Goal: Task Accomplishment & Management: Use online tool/utility

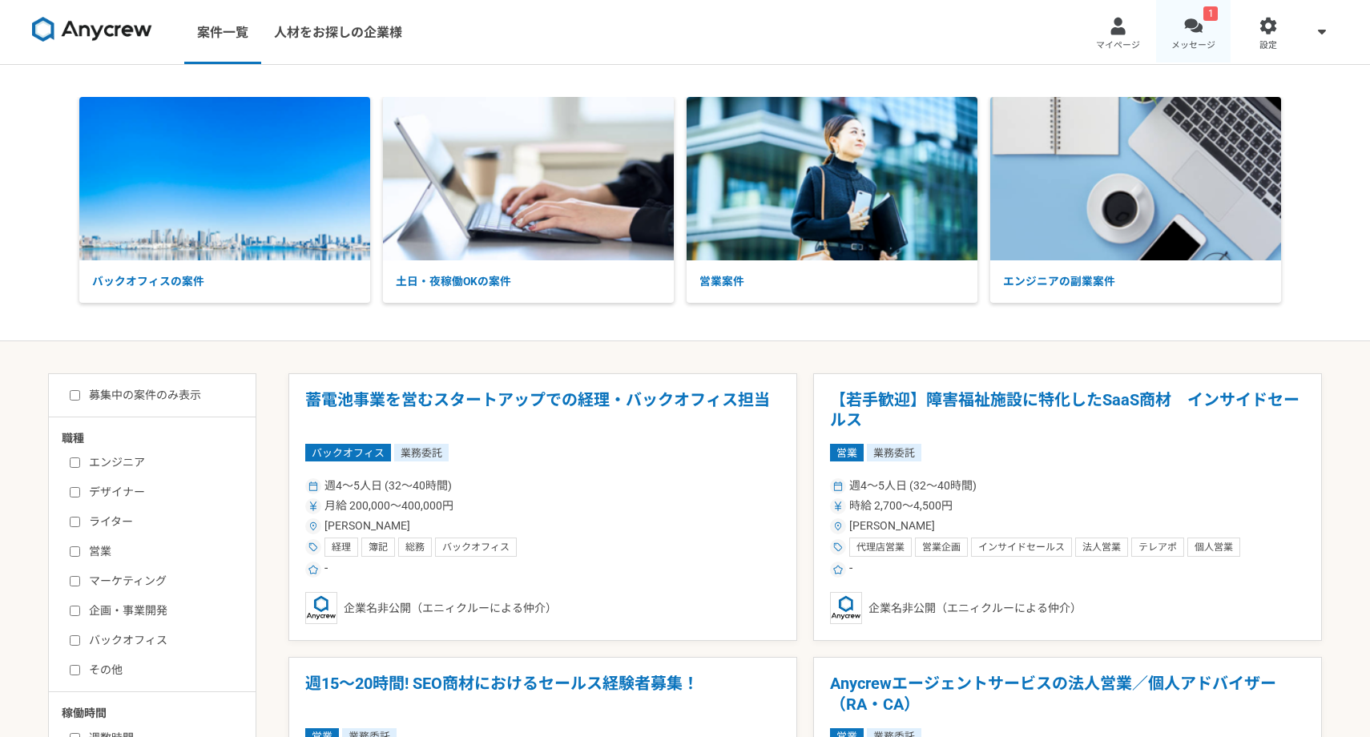
click at [1187, 20] on div at bounding box center [1193, 26] width 18 height 18
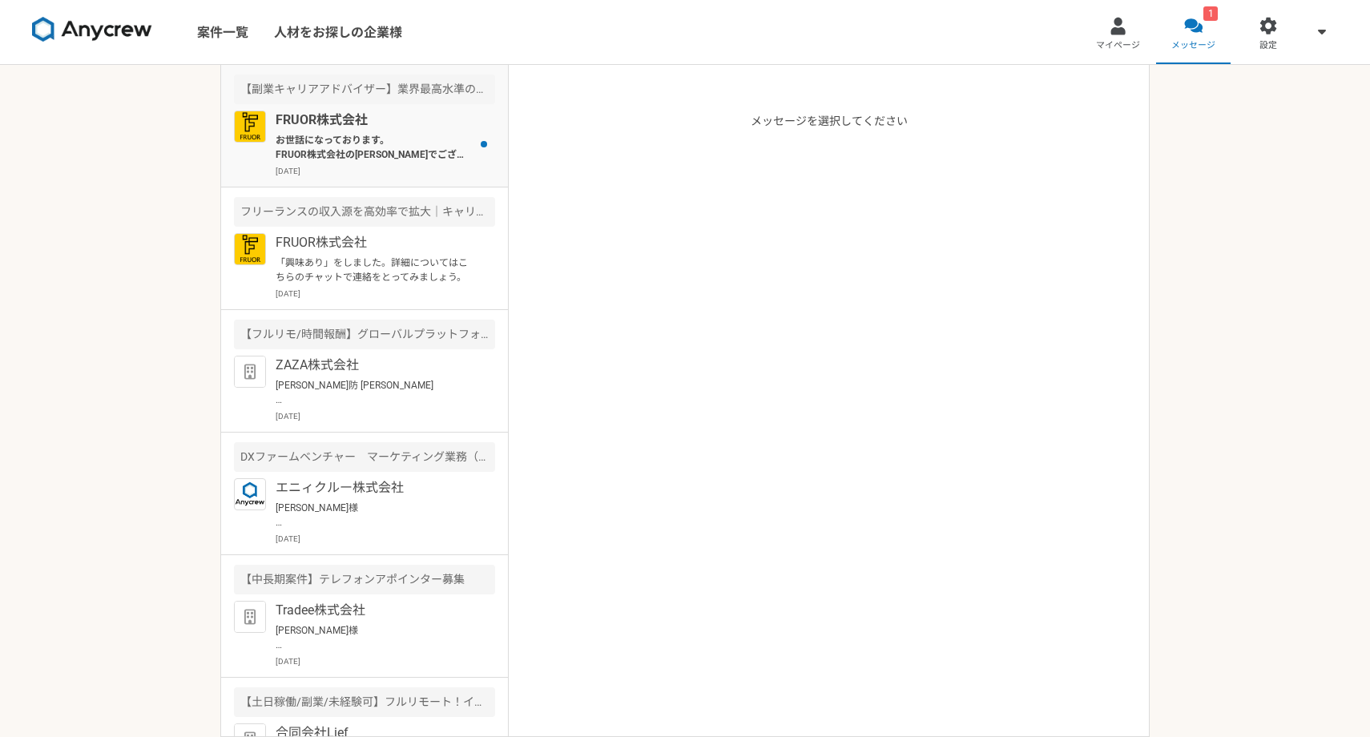
click at [441, 159] on p "お世話になっております。 FRUOR株式会社の[PERSON_NAME]でございます。 もし誤っておりましたら申し訳ございませんが、 以前、弊社の[PERSO…" at bounding box center [375, 147] width 198 height 29
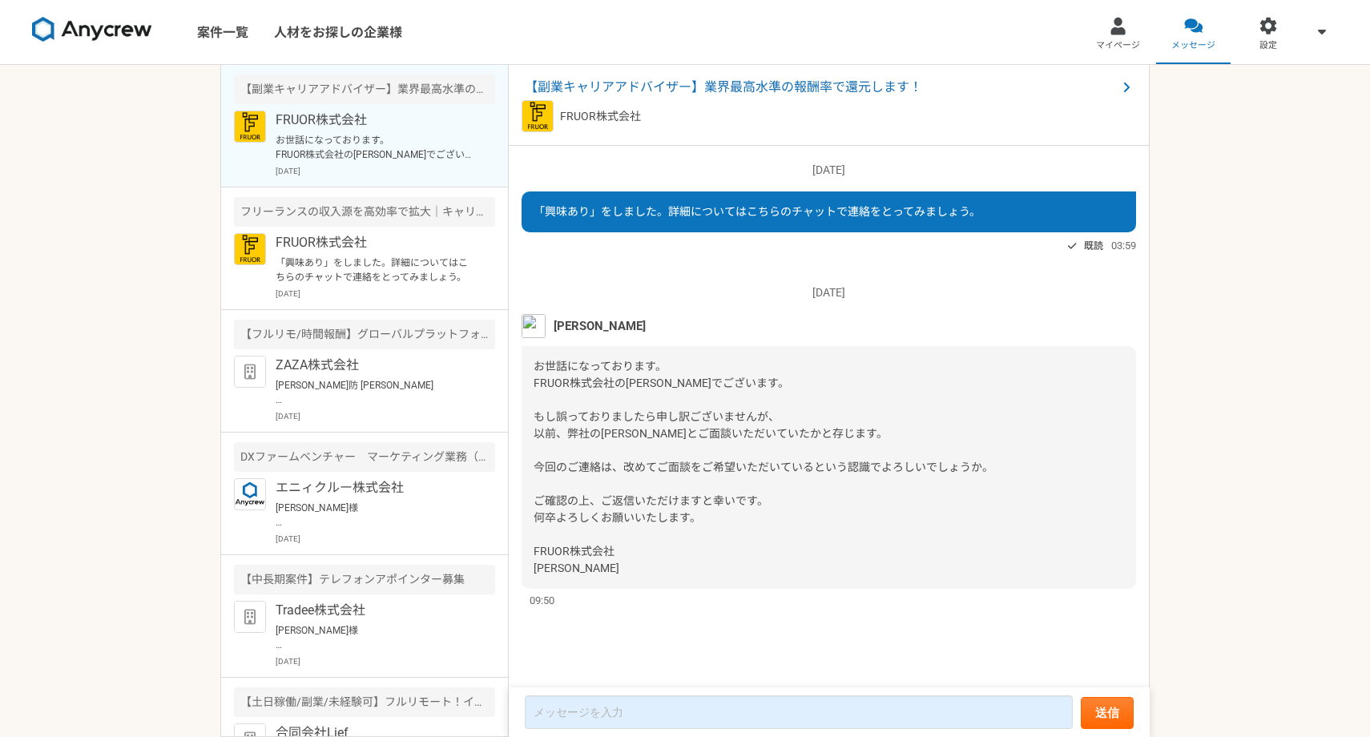
click at [588, 326] on span "[PERSON_NAME]" at bounding box center [600, 326] width 92 height 18
click at [549, 327] on div "[PERSON_NAME]" at bounding box center [829, 326] width 615 height 24
click at [539, 327] on img at bounding box center [534, 326] width 24 height 24
click at [59, 43] on link at bounding box center [92, 32] width 133 height 44
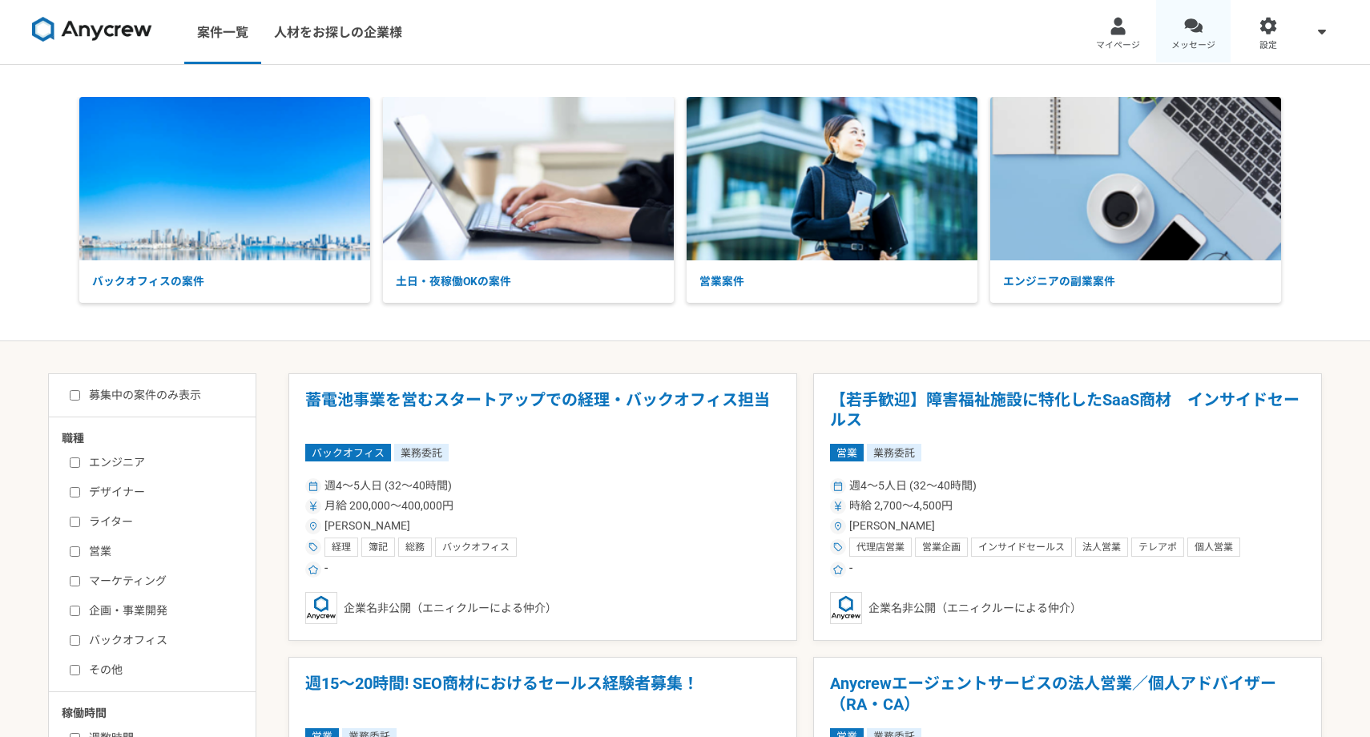
click at [1200, 15] on link "メッセージ" at bounding box center [1193, 32] width 75 height 64
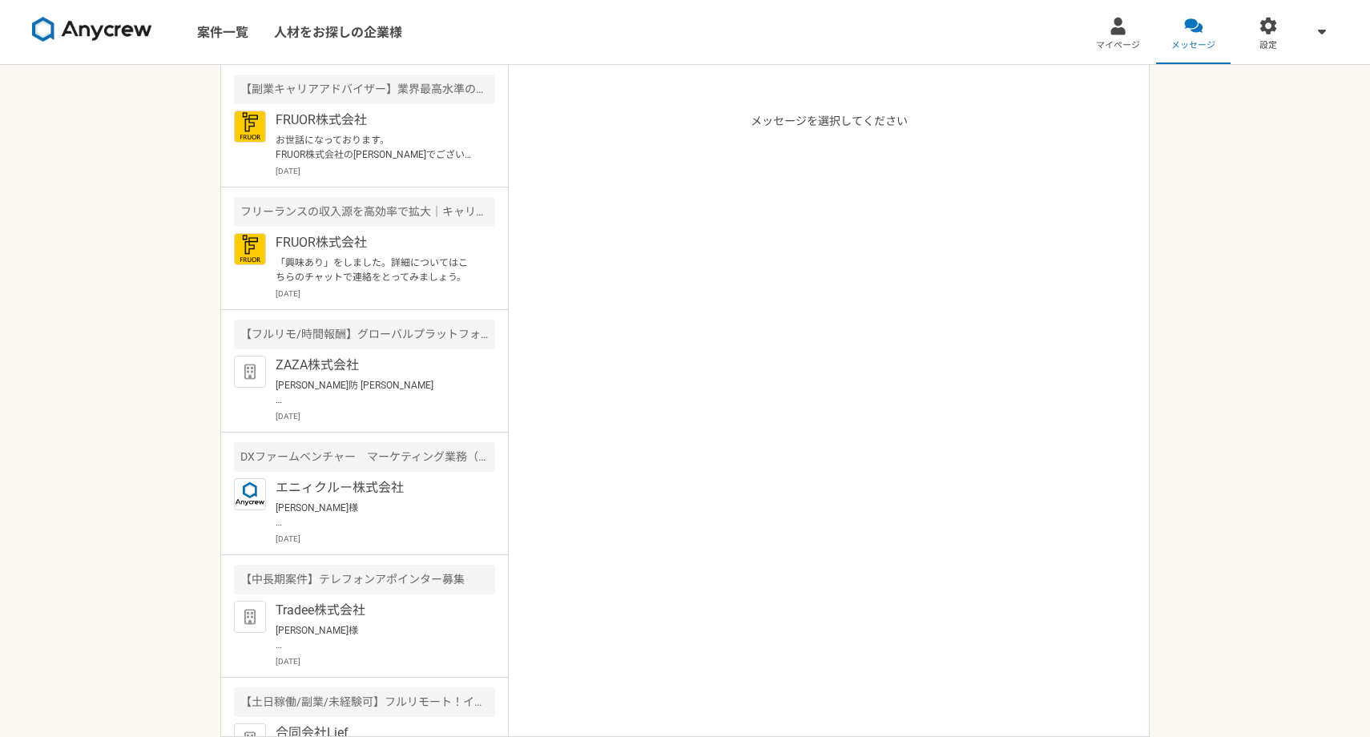
click at [95, 31] on img at bounding box center [92, 30] width 120 height 26
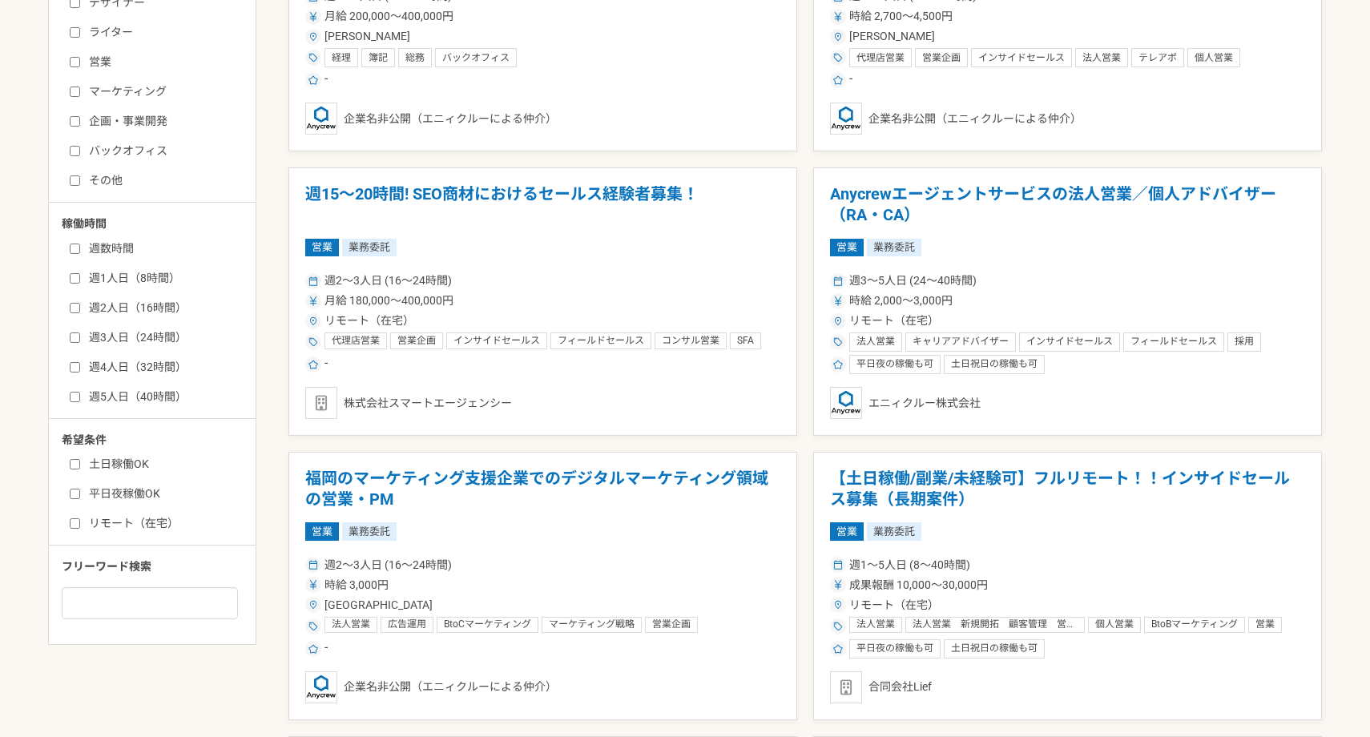
scroll to position [493, 0]
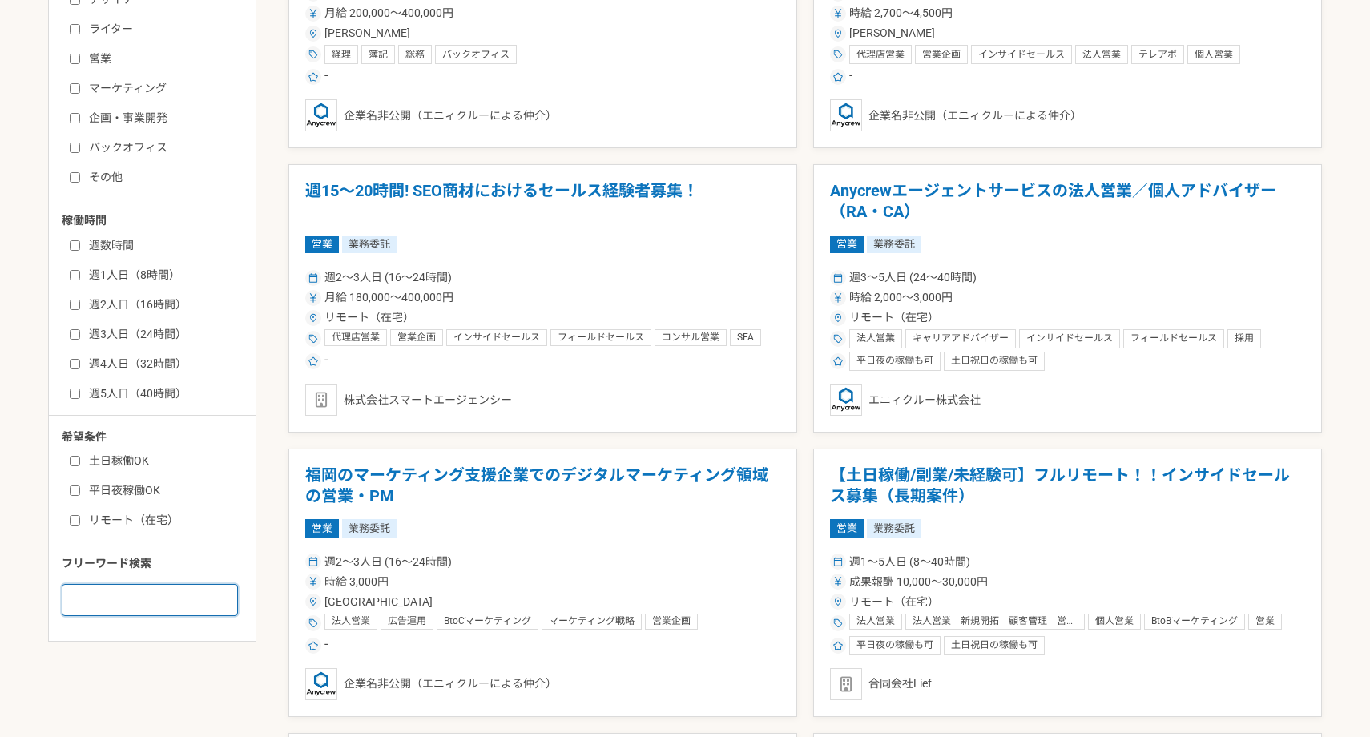
click at [163, 594] on input at bounding box center [150, 600] width 176 height 32
type input "ふ"
type input "キャリアアドバイザー"
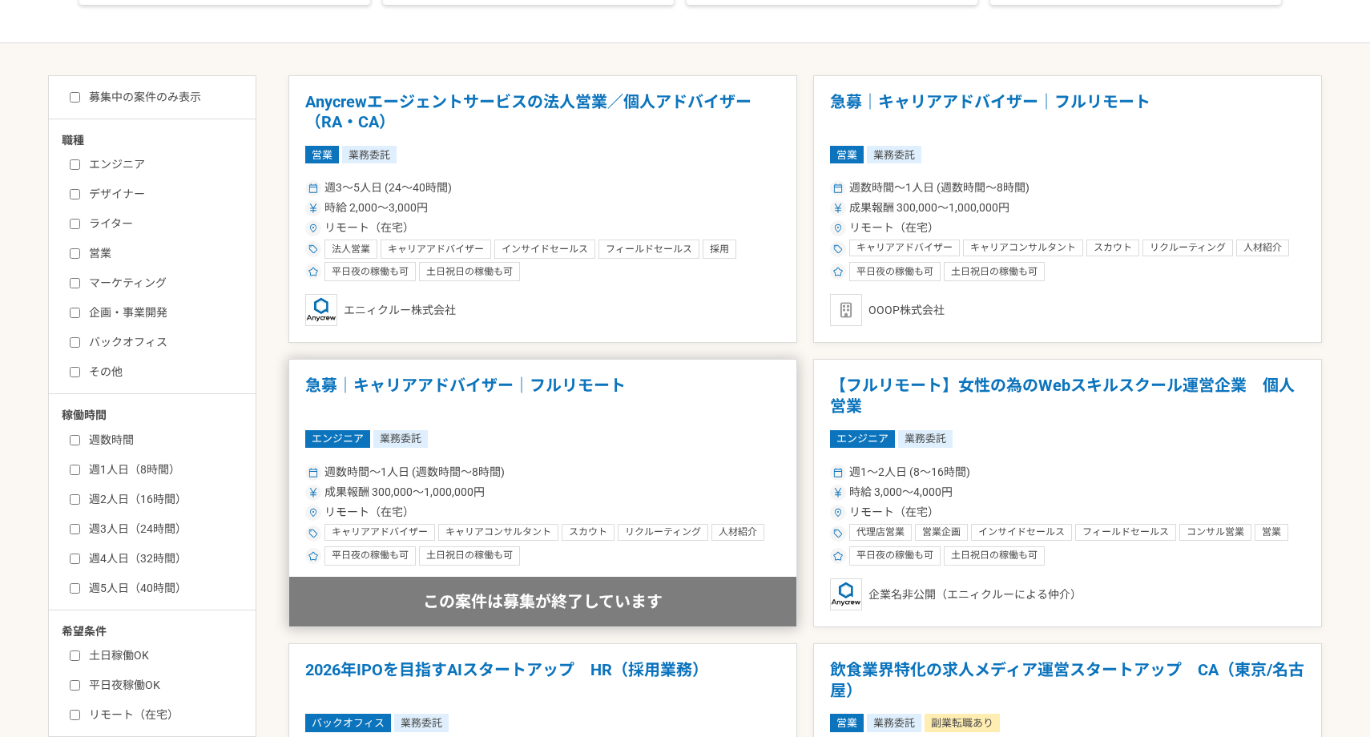
scroll to position [297, 0]
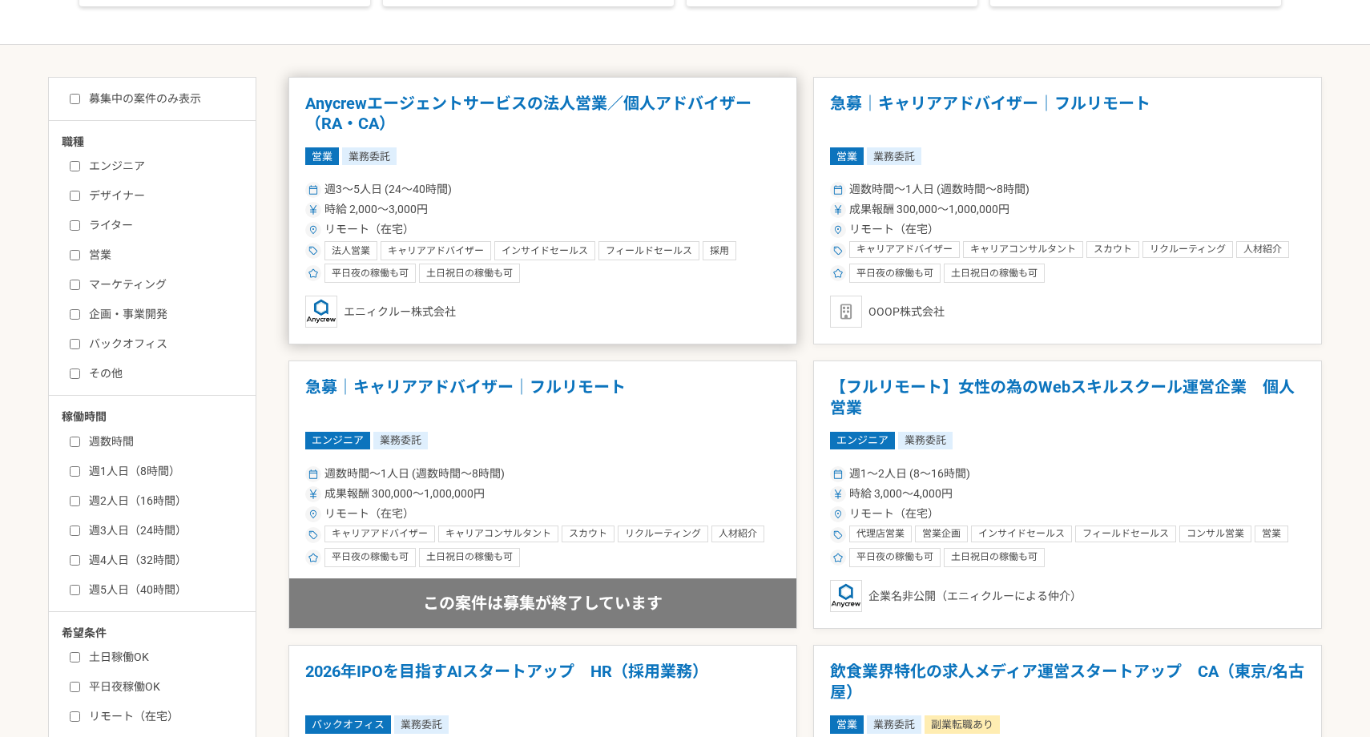
click at [618, 143] on article "Anycrewエージェントサービスの法人営業／個人アドバイザー（RA・CA） 営業 業務委託 週3〜5人日 (24〜40時間) 時給 2,000〜3,000円…" at bounding box center [542, 211] width 509 height 268
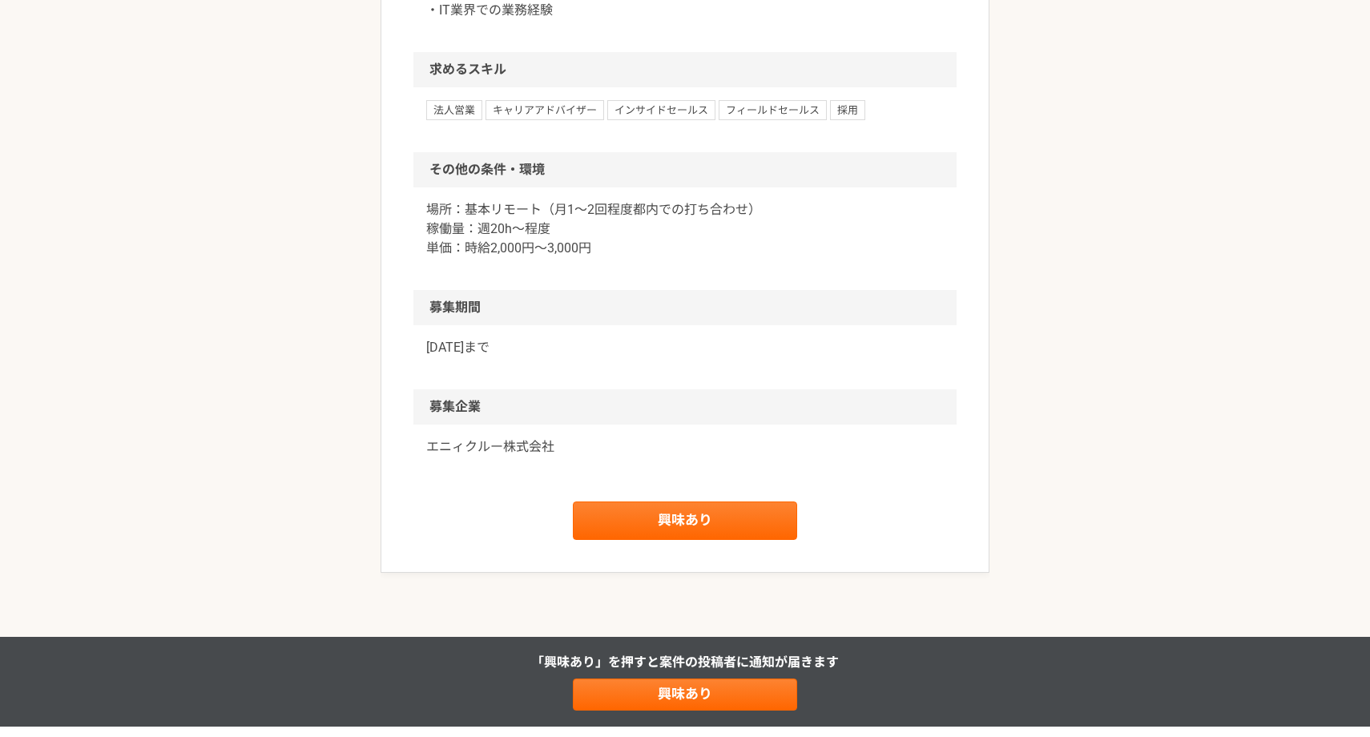
scroll to position [1334, 0]
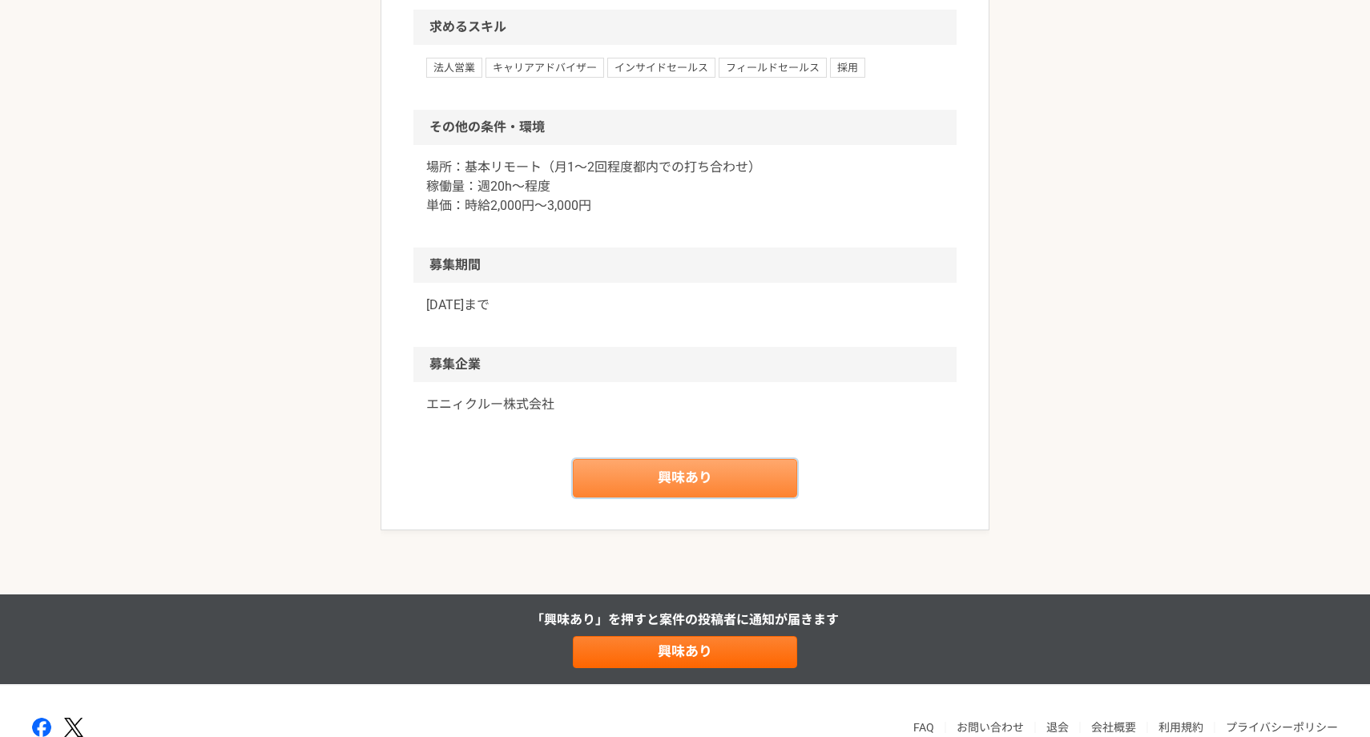
click at [726, 466] on link "興味あり" at bounding box center [685, 478] width 224 height 38
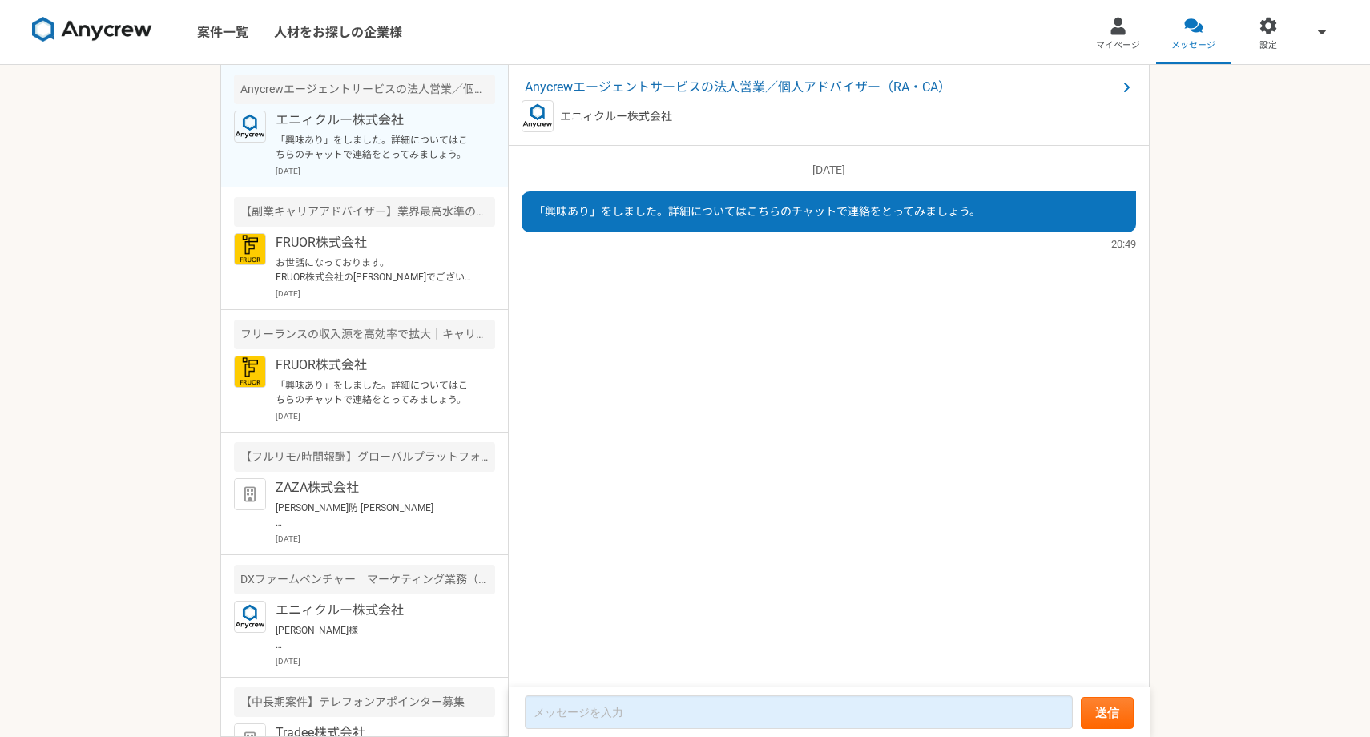
click at [45, 34] on img at bounding box center [92, 30] width 120 height 26
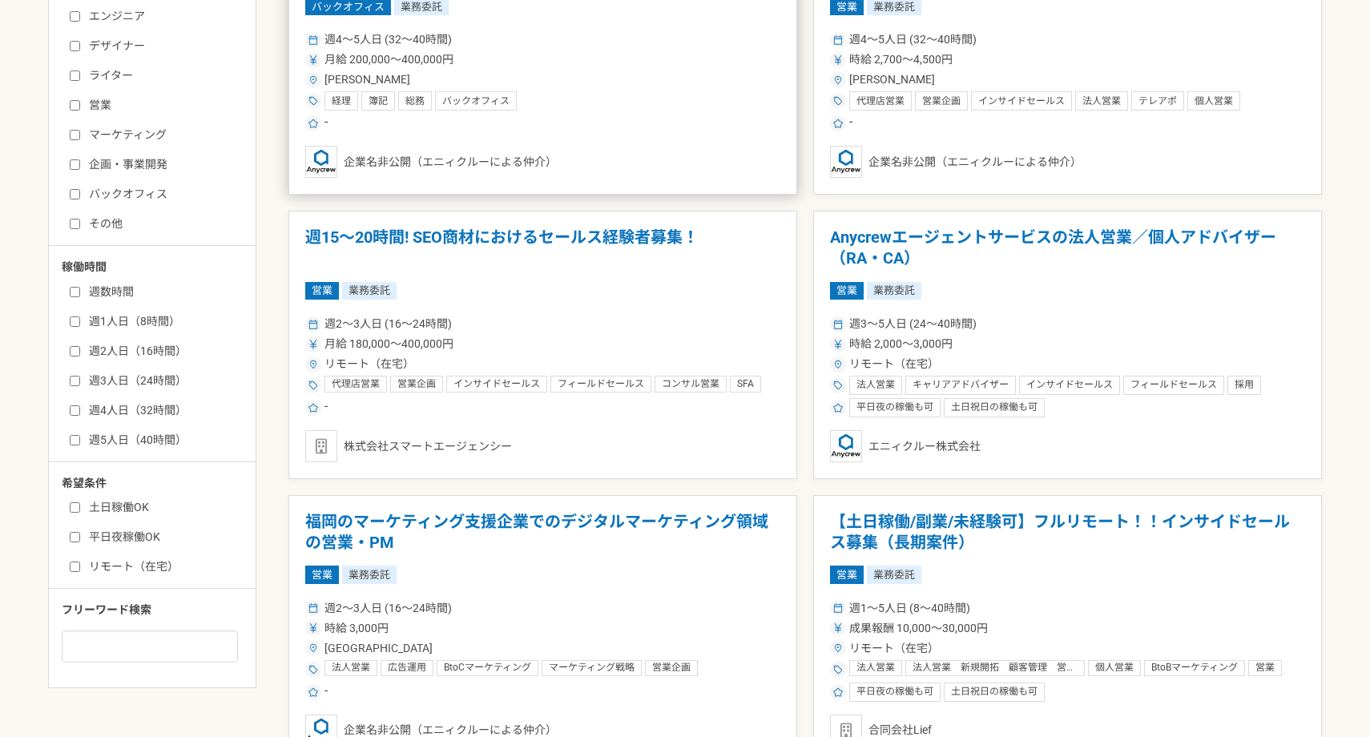
scroll to position [489, 0]
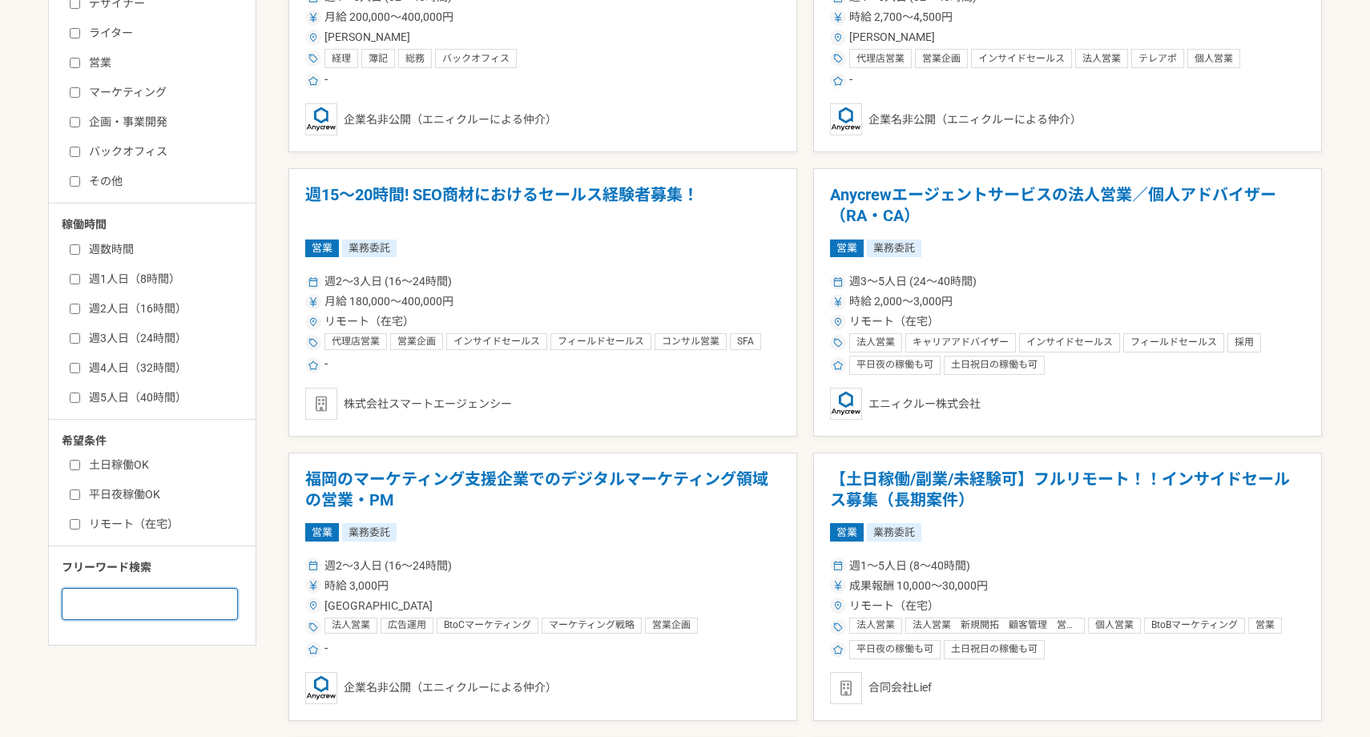
click at [151, 607] on input at bounding box center [150, 604] width 176 height 32
type input "キャリアアドバイザー"
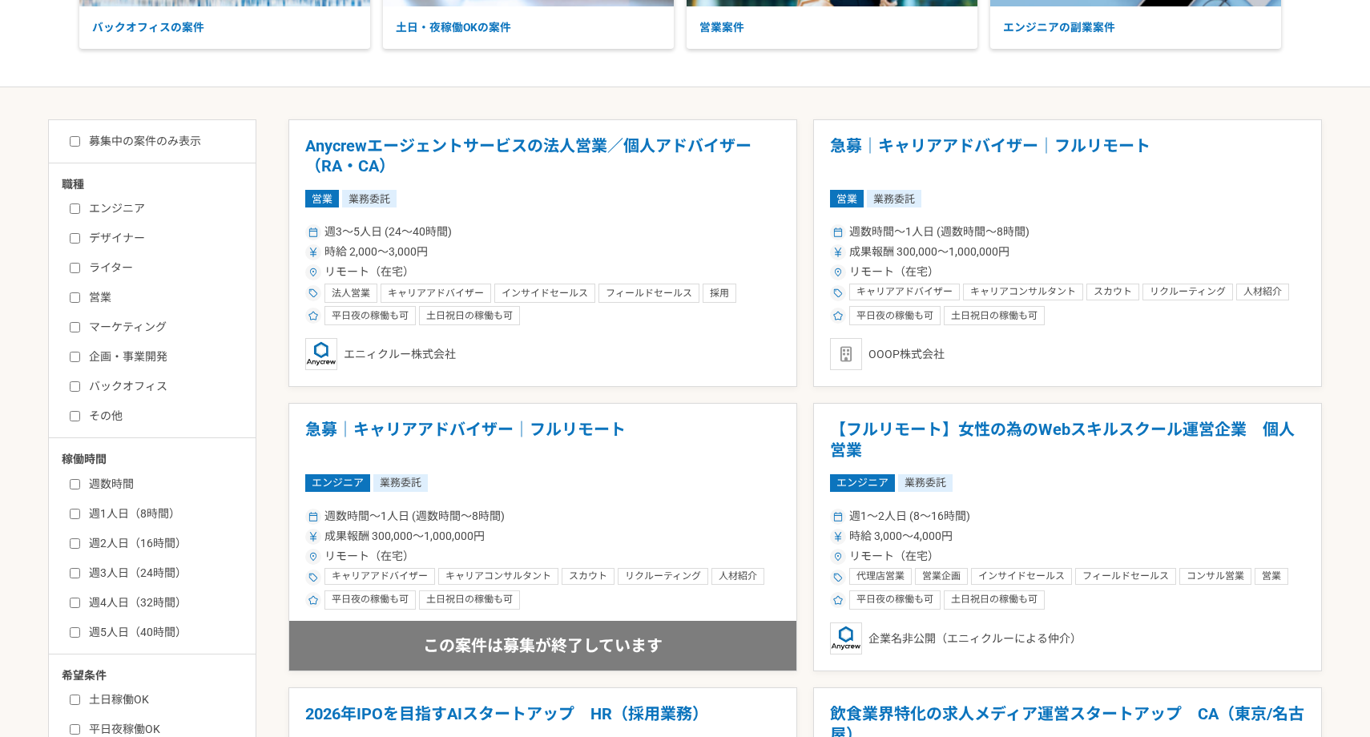
scroll to position [237, 0]
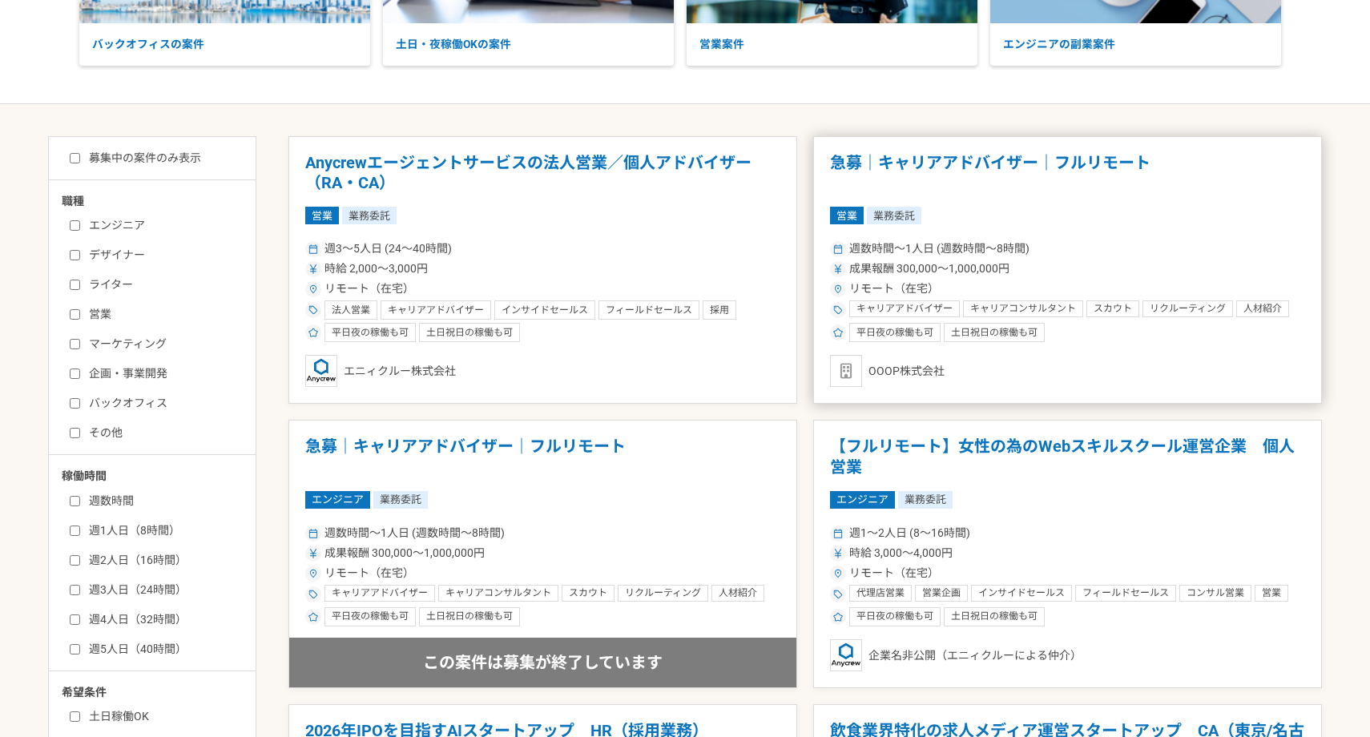
click at [1063, 170] on h1 "急募｜キャリアアドバイザー｜フルリモート" at bounding box center [1067, 173] width 475 height 41
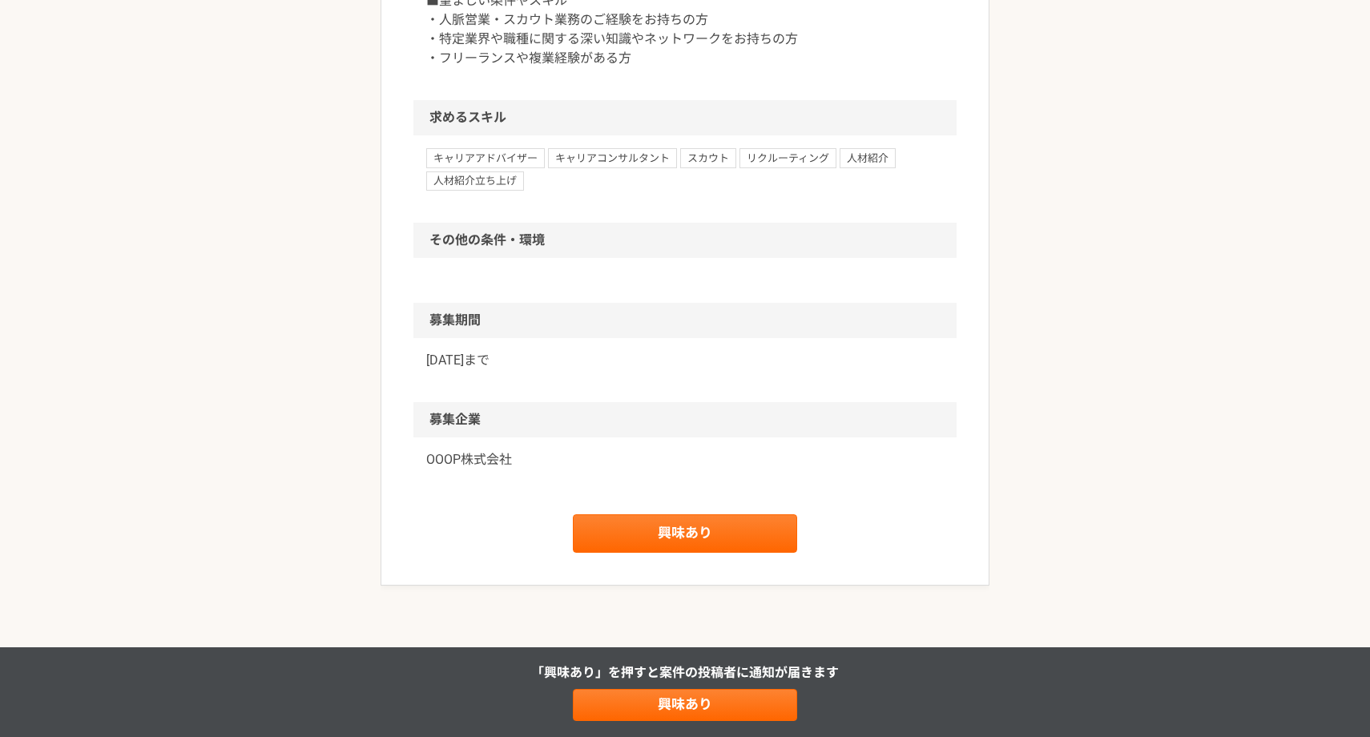
scroll to position [1228, 0]
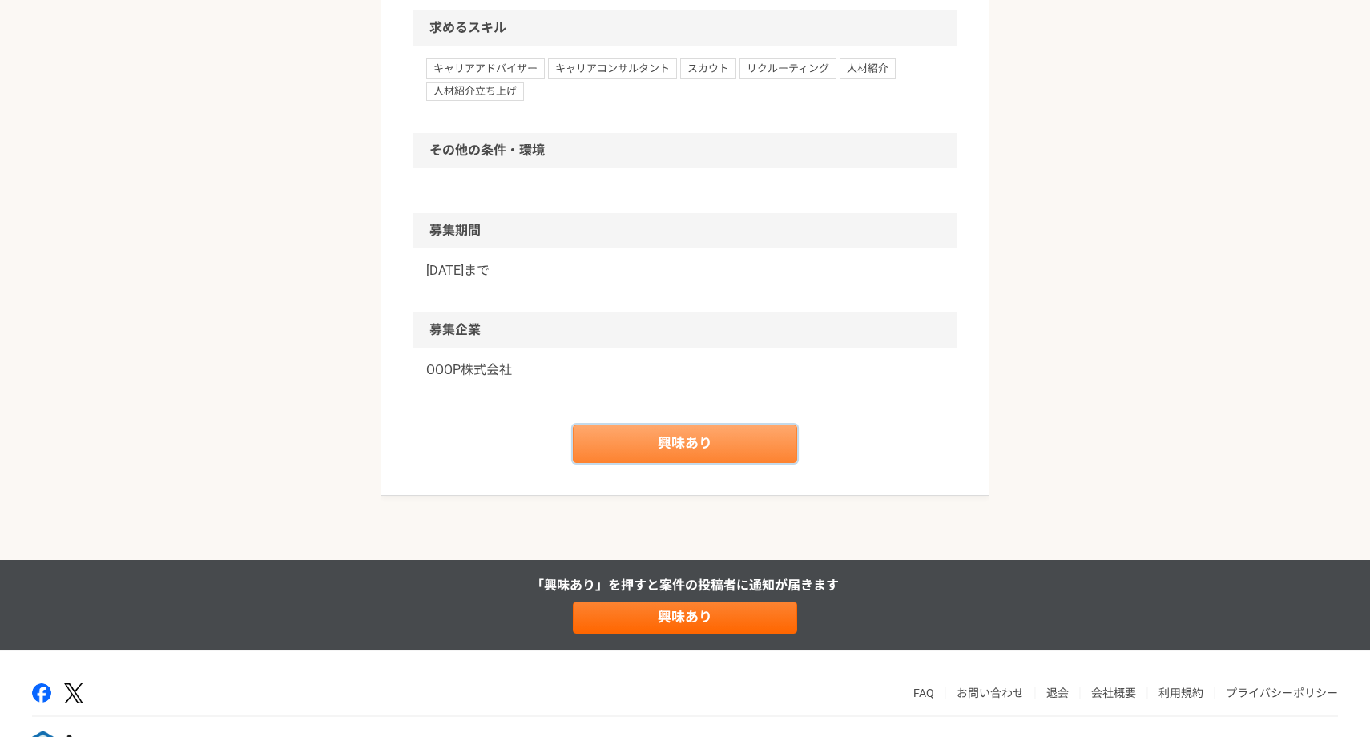
click at [673, 461] on link "興味あり" at bounding box center [685, 444] width 224 height 38
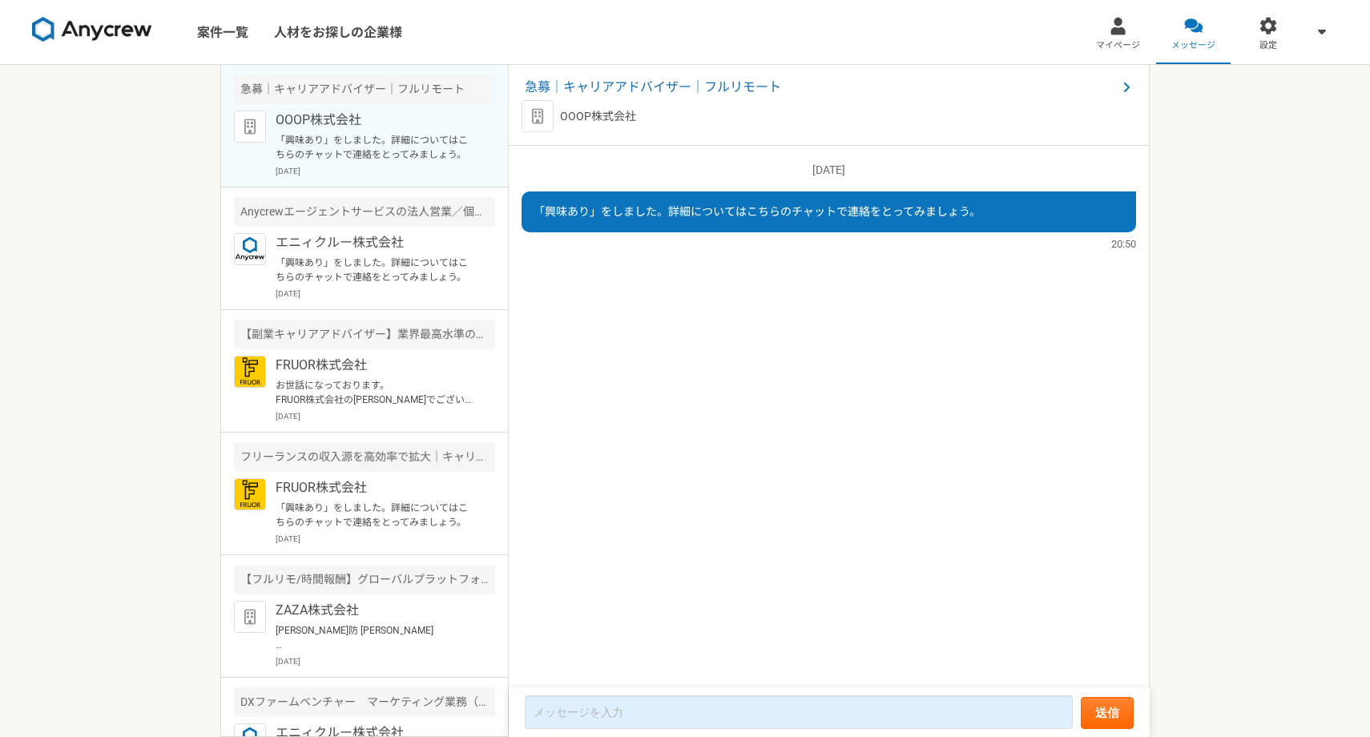
click at [60, 32] on img at bounding box center [92, 30] width 120 height 26
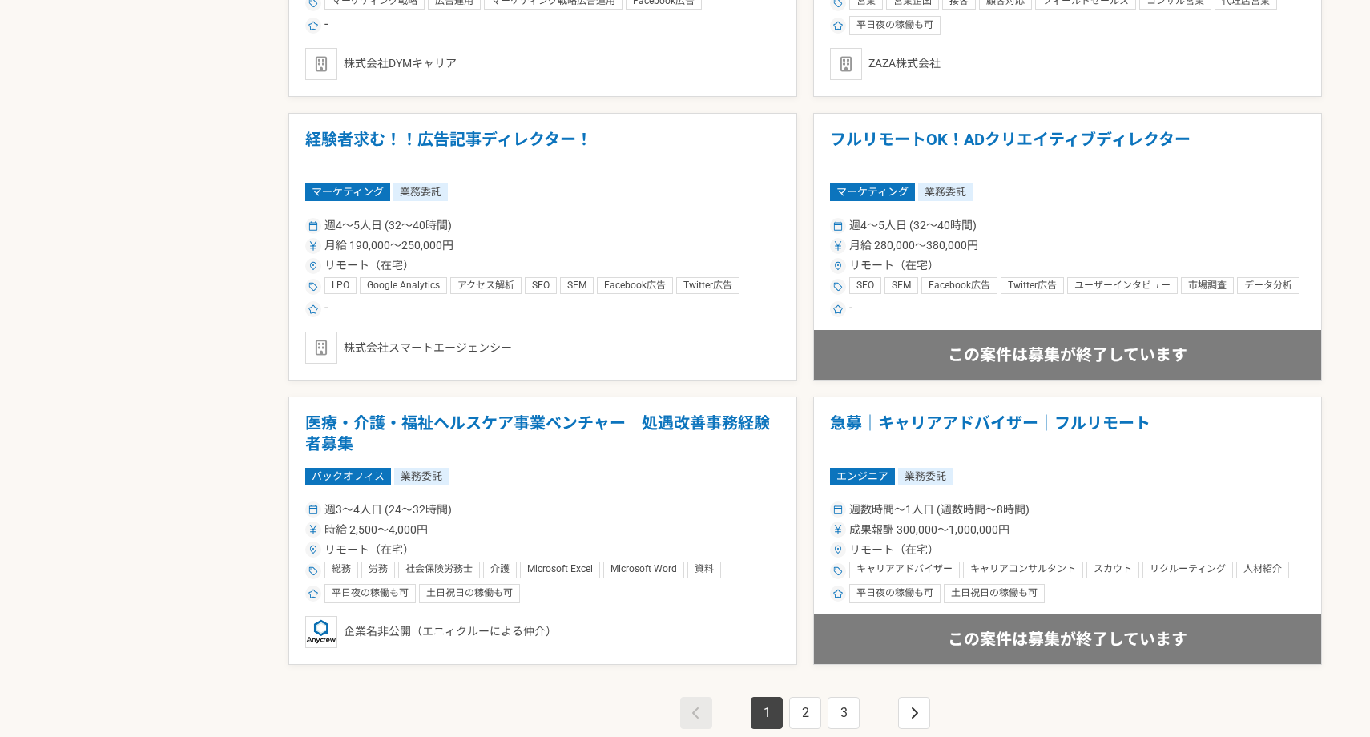
scroll to position [2706, 0]
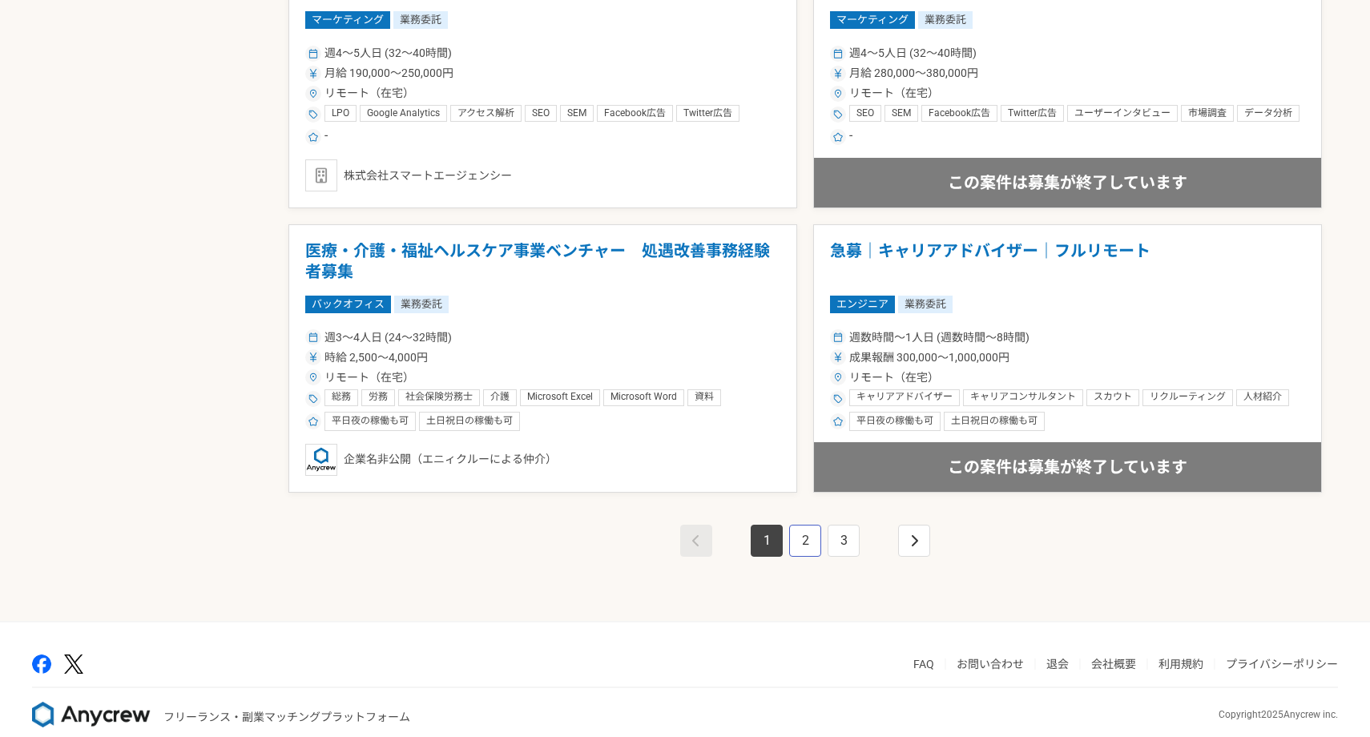
click at [801, 553] on link "2" at bounding box center [805, 541] width 32 height 32
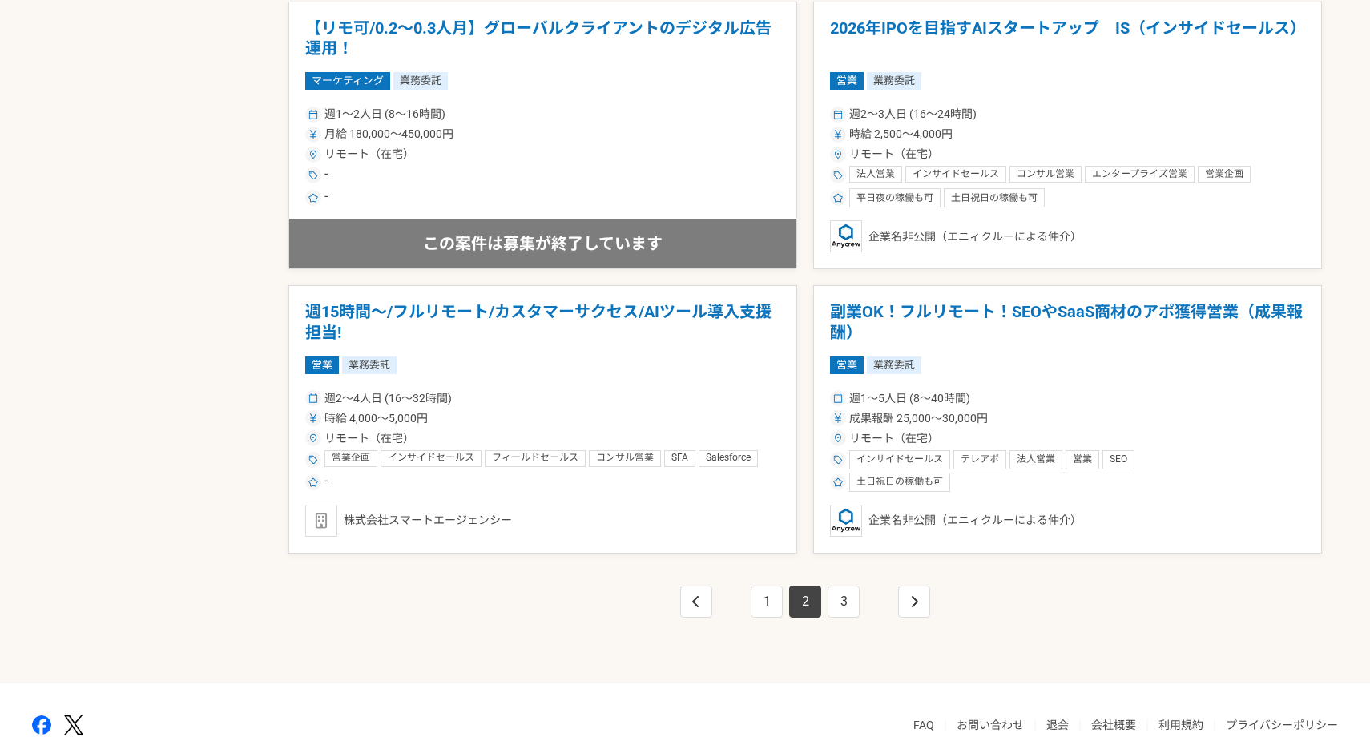
scroll to position [2729, 0]
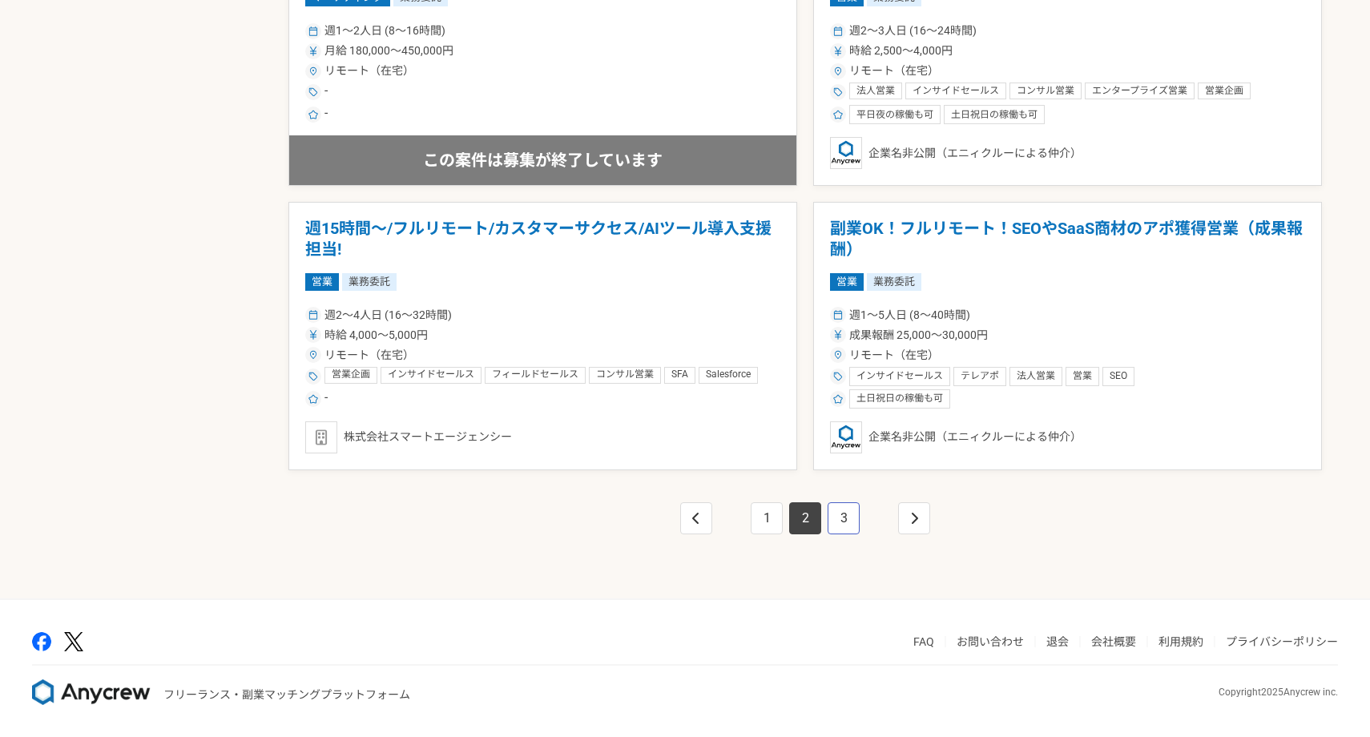
click at [855, 515] on link "3" at bounding box center [844, 518] width 32 height 32
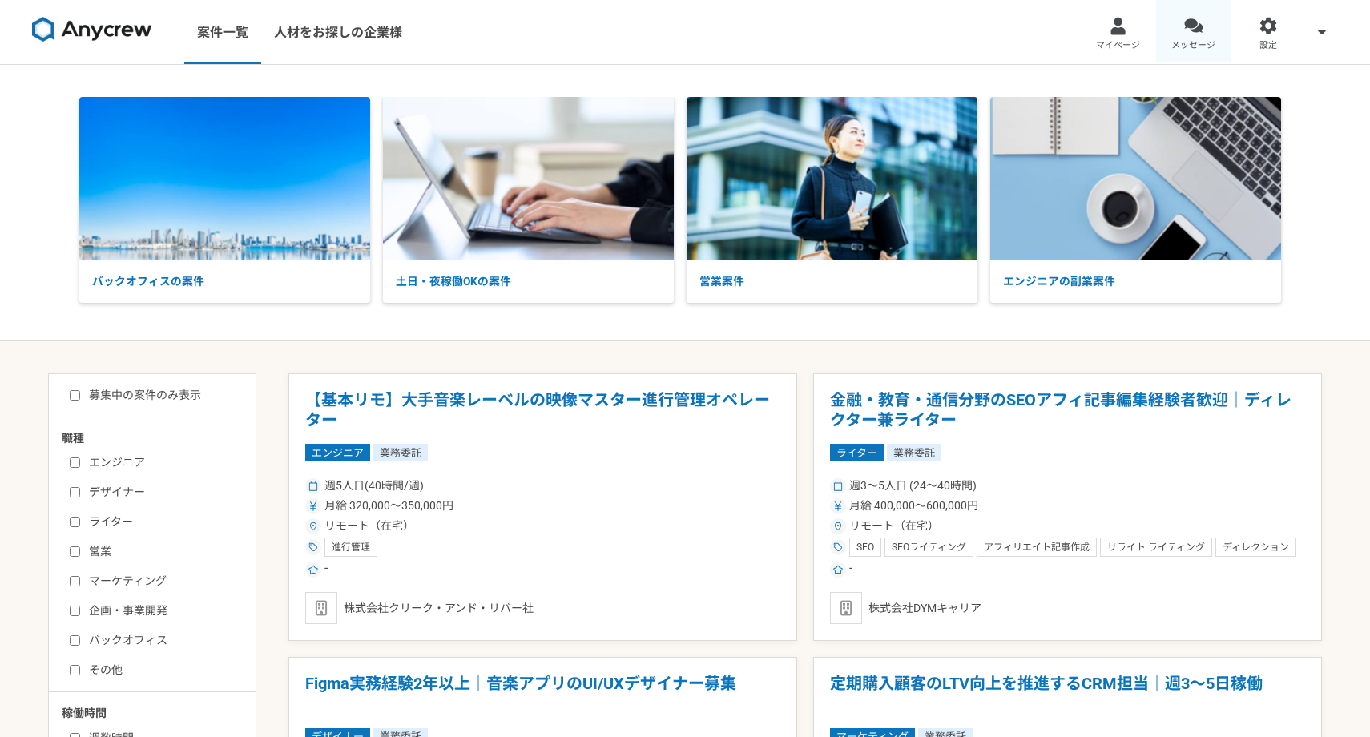
click at [1176, 30] on link "メッセージ" at bounding box center [1193, 32] width 75 height 64
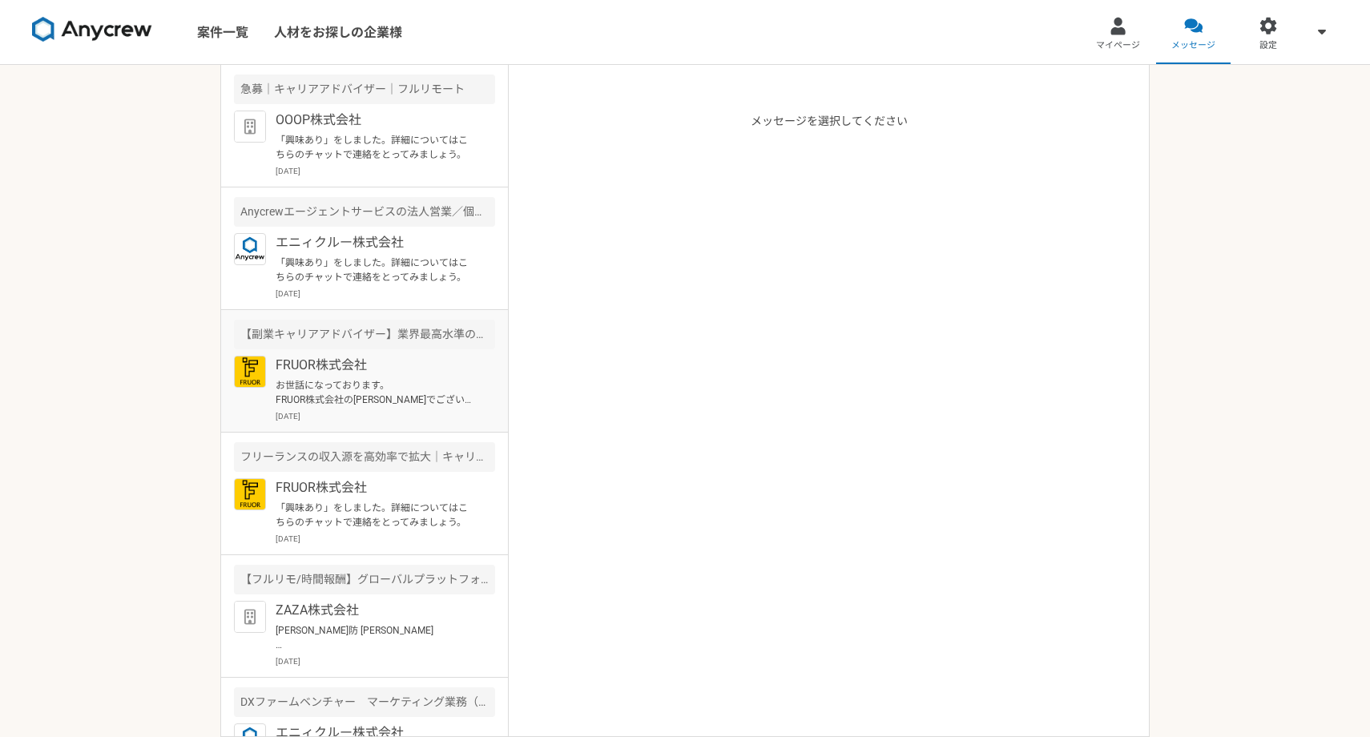
click at [347, 381] on p "お世話になっております。 FRUOR株式会社の[PERSON_NAME]でございます。 もし誤っておりましたら申し訳ございませんが、 以前、弊社の[PERSO…" at bounding box center [375, 392] width 198 height 29
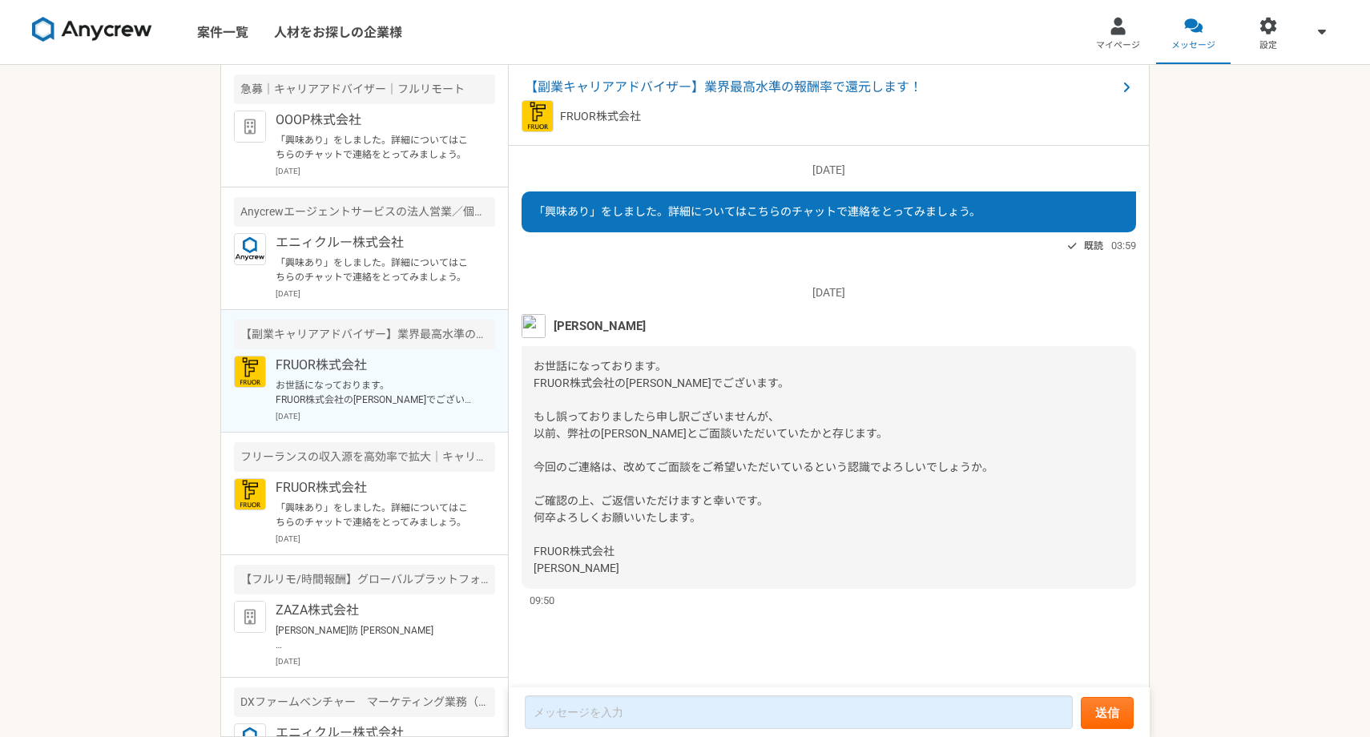
click at [584, 325] on span "[PERSON_NAME]" at bounding box center [600, 326] width 92 height 18
click at [630, 87] on span "【副業キャリアアドバイザー】業界最高水準の報酬率で還元します！" at bounding box center [821, 87] width 592 height 19
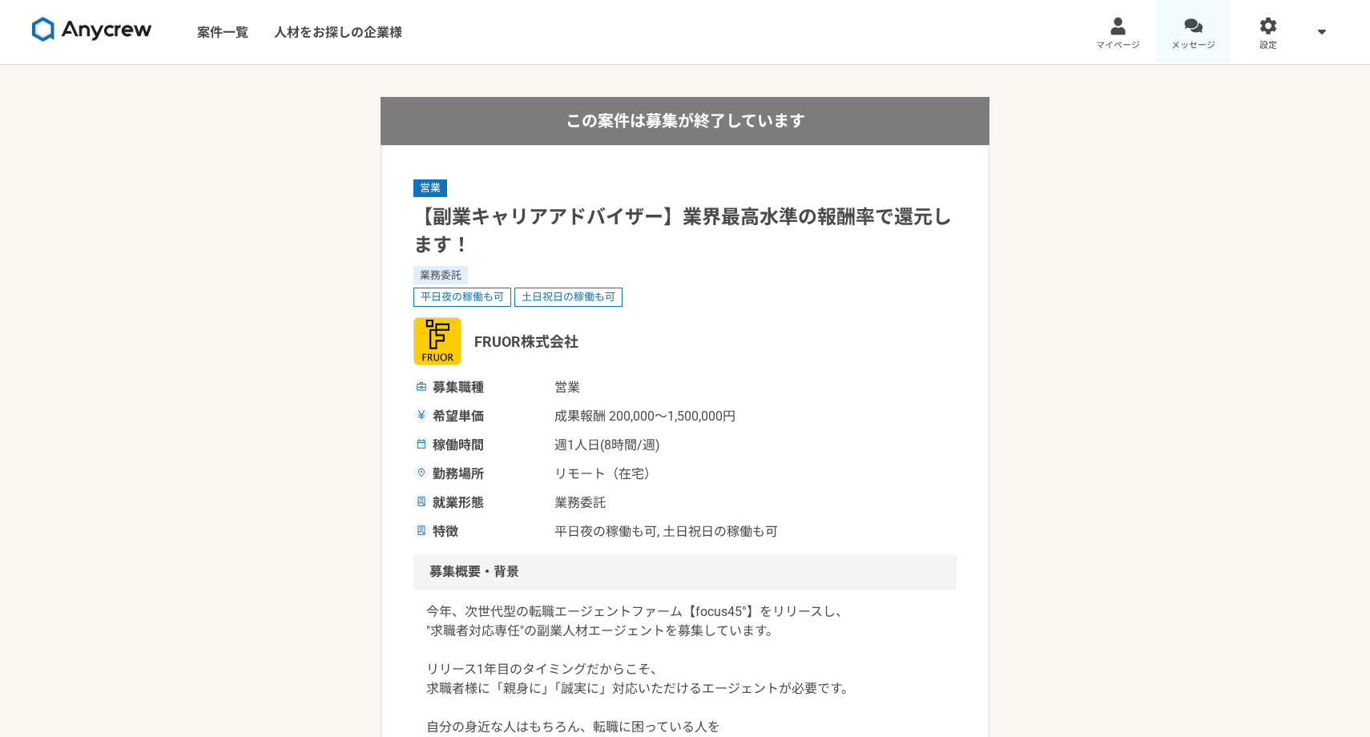
click at [1184, 39] on span "メッセージ" at bounding box center [1194, 45] width 44 height 13
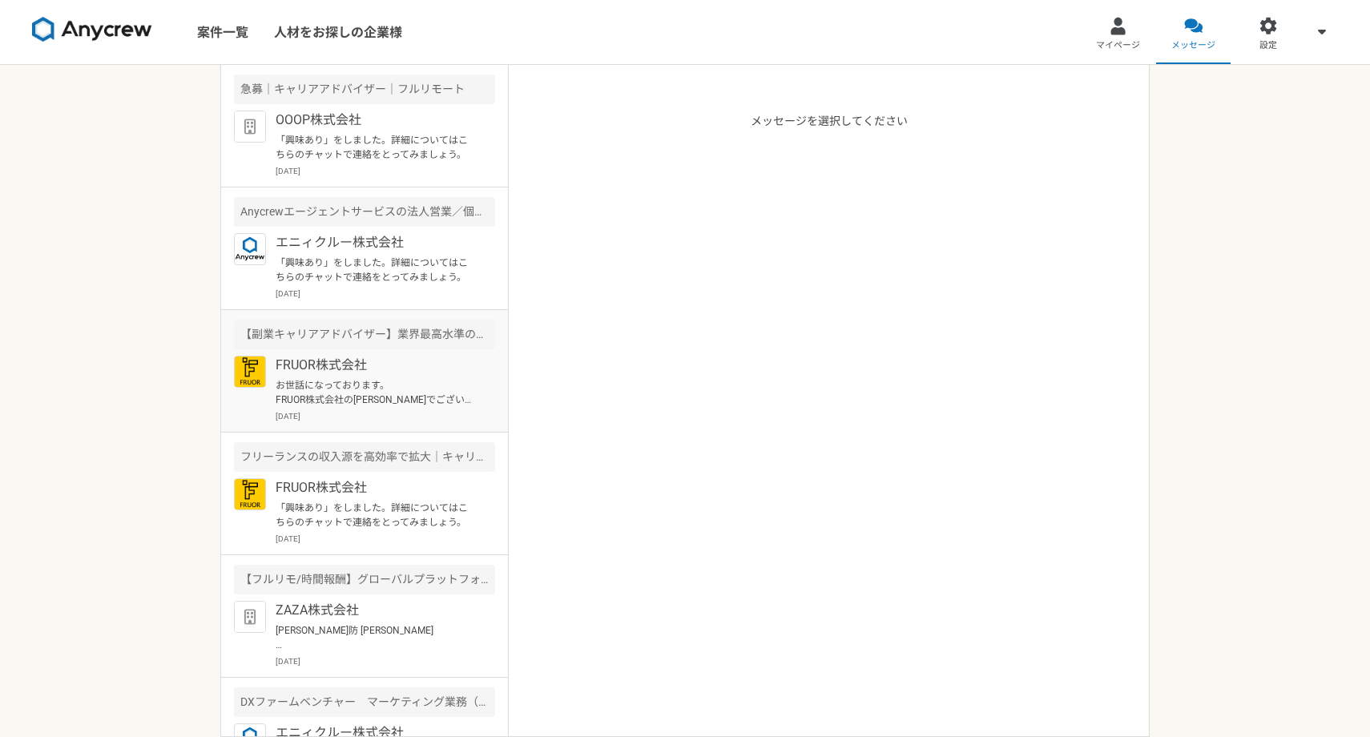
click at [357, 382] on p "お世話になっております。 FRUOR株式会社の[PERSON_NAME]でございます。 もし誤っておりましたら申し訳ございませんが、 以前、弊社の[PERSO…" at bounding box center [375, 392] width 198 height 29
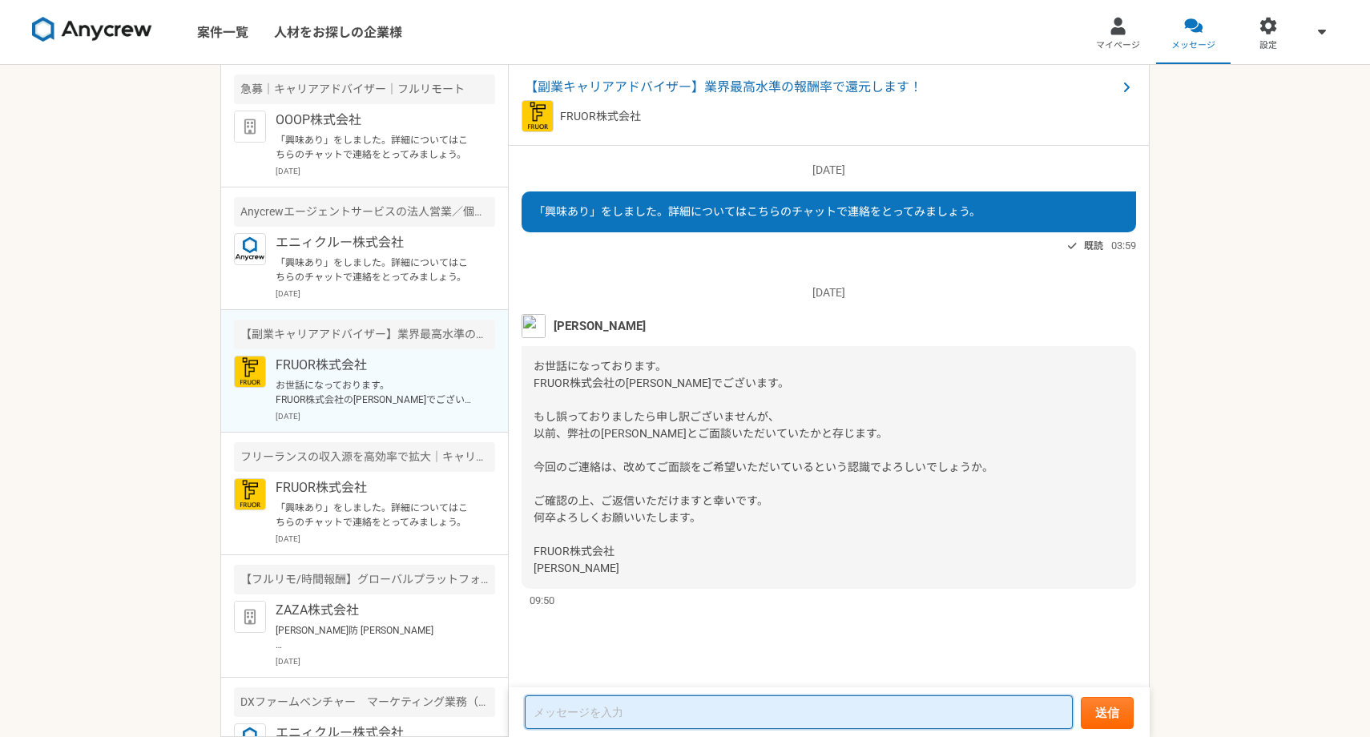
click at [630, 702] on textarea at bounding box center [799, 713] width 548 height 34
click at [604, 712] on textarea at bounding box center [799, 713] width 548 height 34
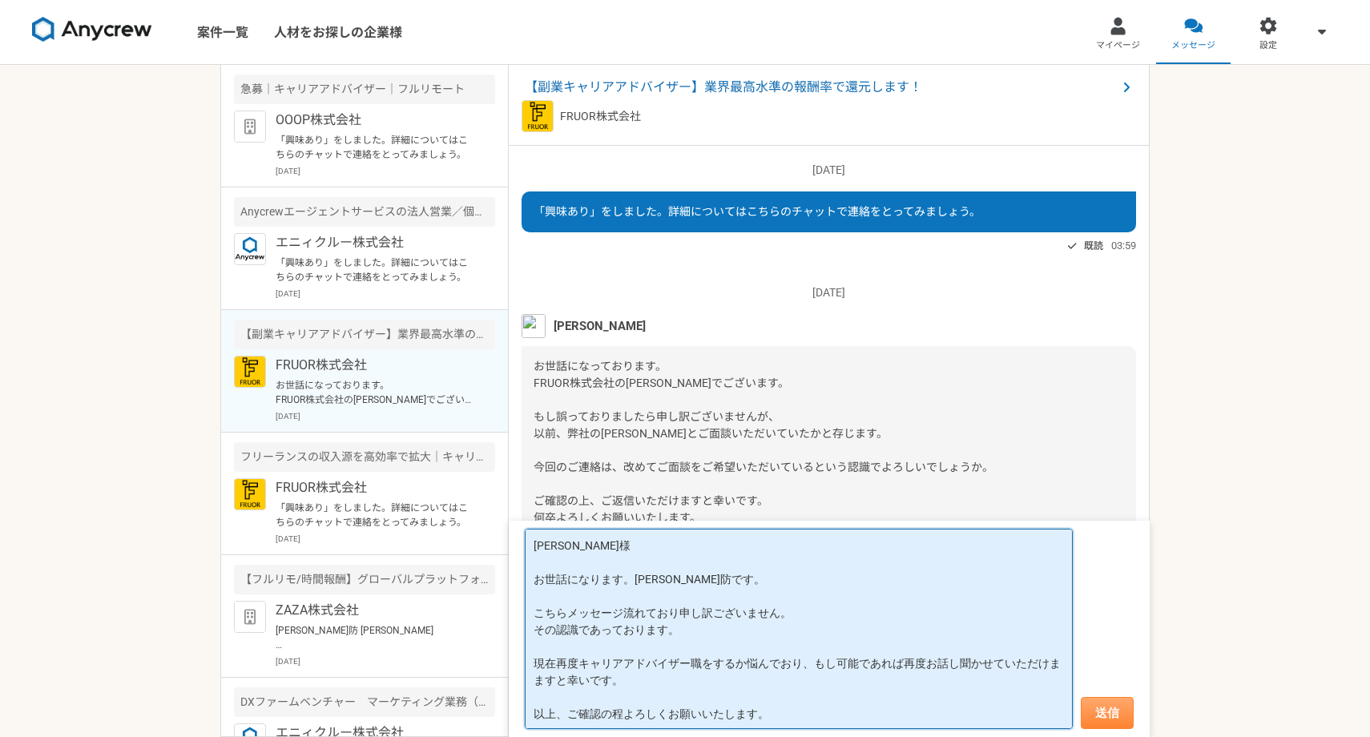
type textarea "[PERSON_NAME]様 お世話になります。[PERSON_NAME]防です。 こちらメッセージ流れており申し訳ございません。 その認識であっております。…"
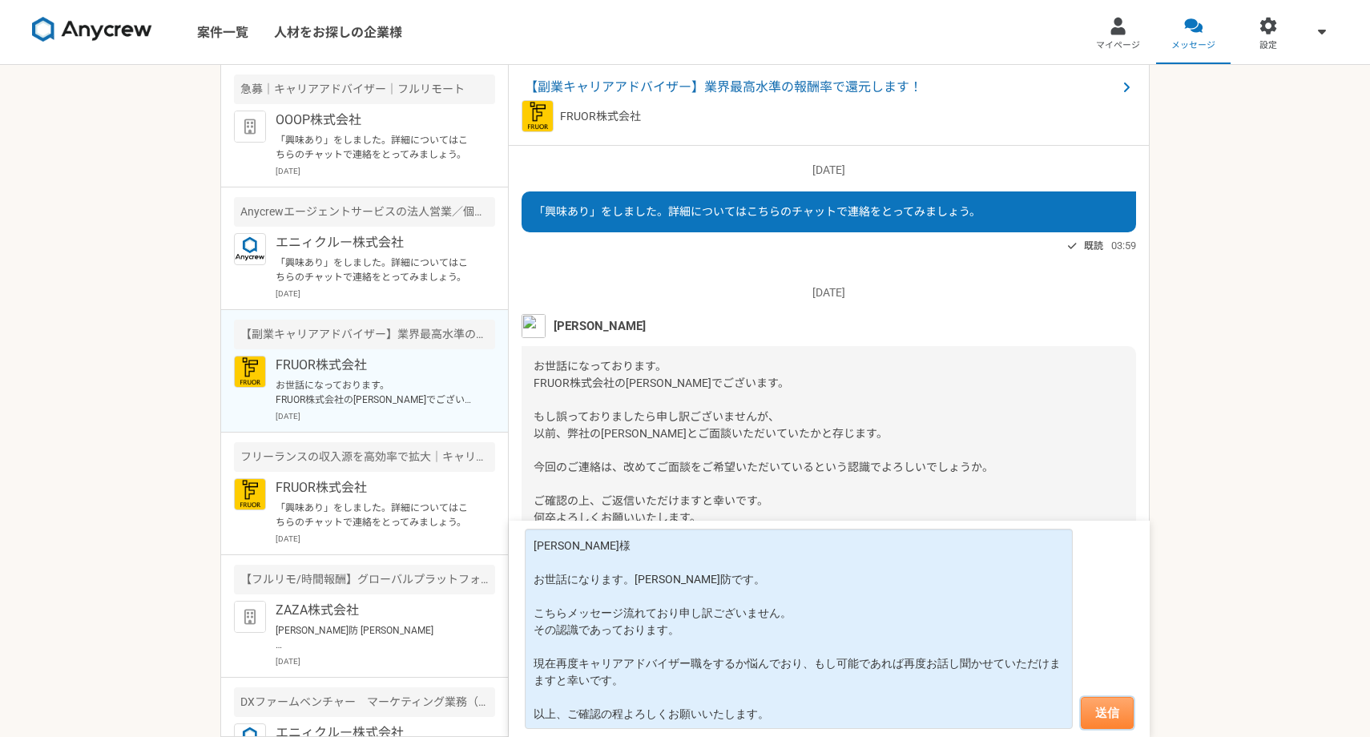
click at [1104, 714] on button "送信" at bounding box center [1107, 713] width 53 height 32
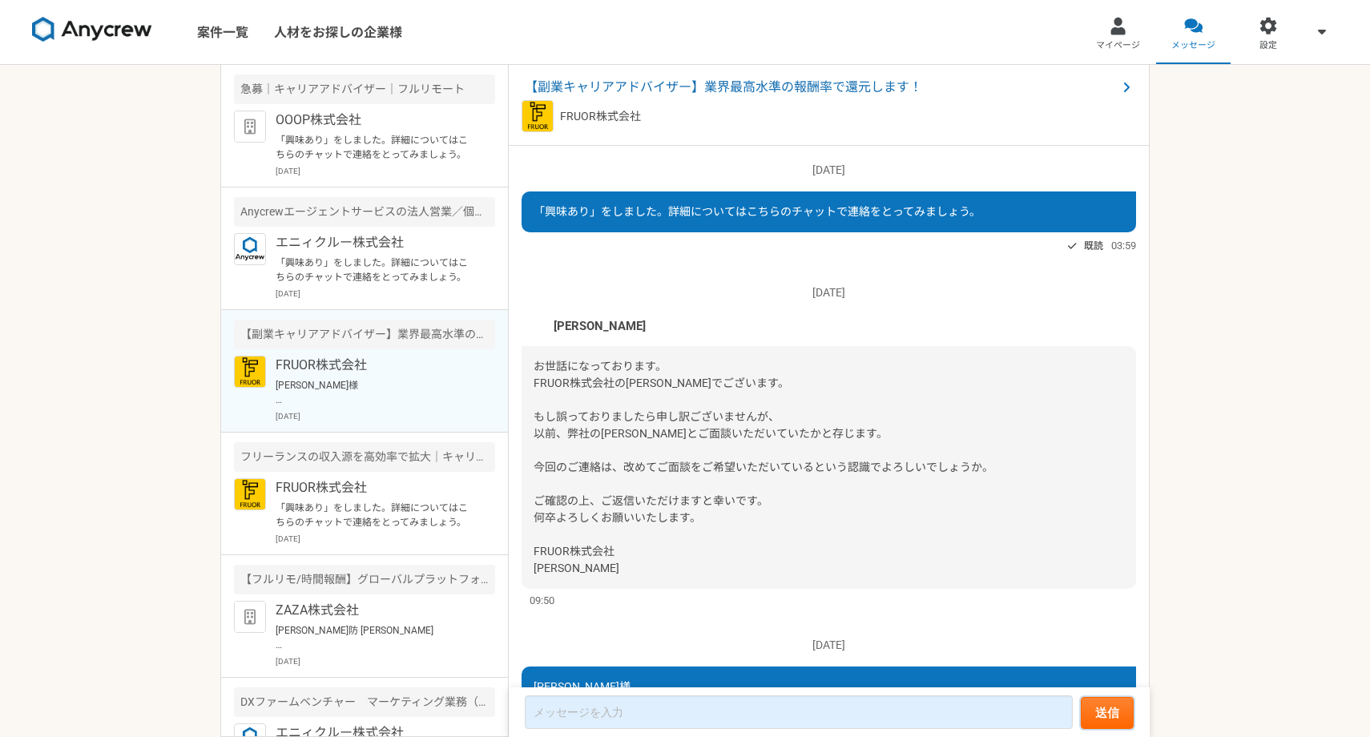
scroll to position [254, 0]
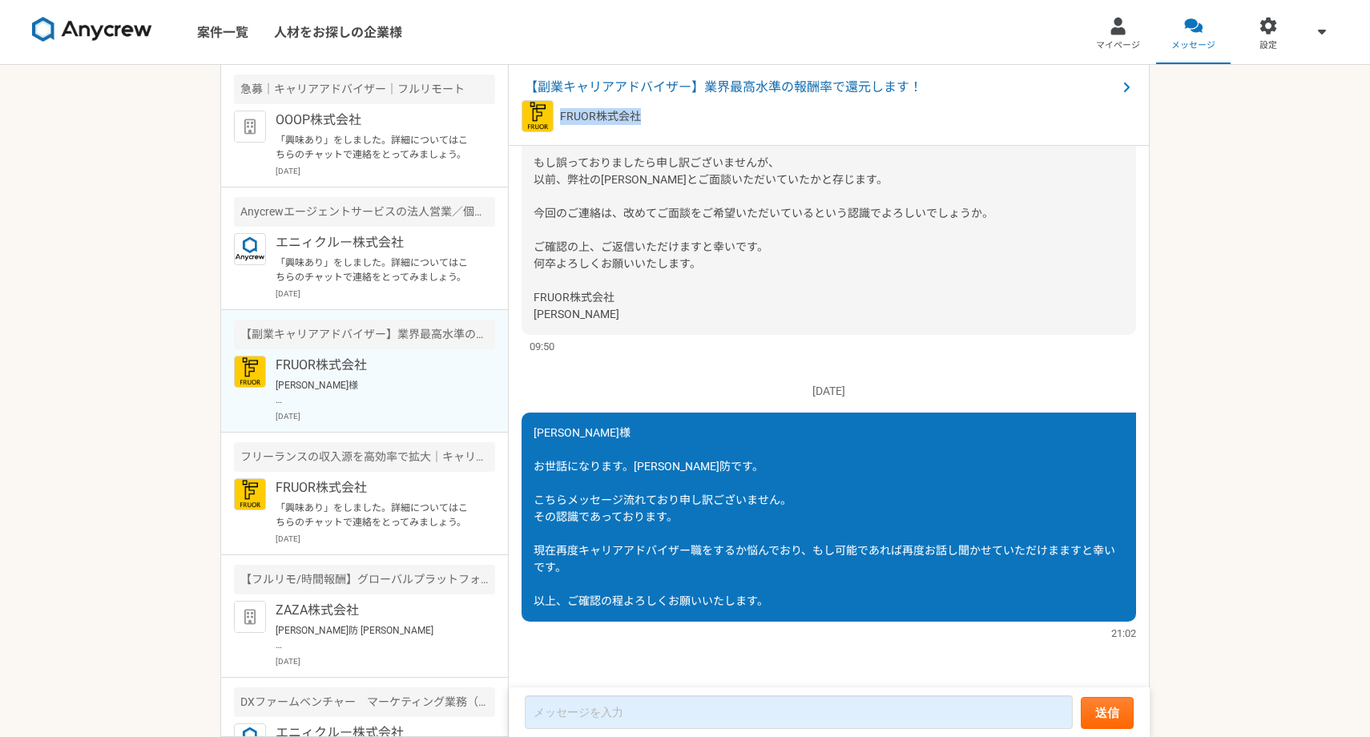
drag, startPoint x: 651, startPoint y: 117, endPoint x: 559, endPoint y: 117, distance: 92.2
click at [559, 117] on div "FRUOR株式会社" at bounding box center [829, 116] width 615 height 32
copy p "FRUOR株式会社"
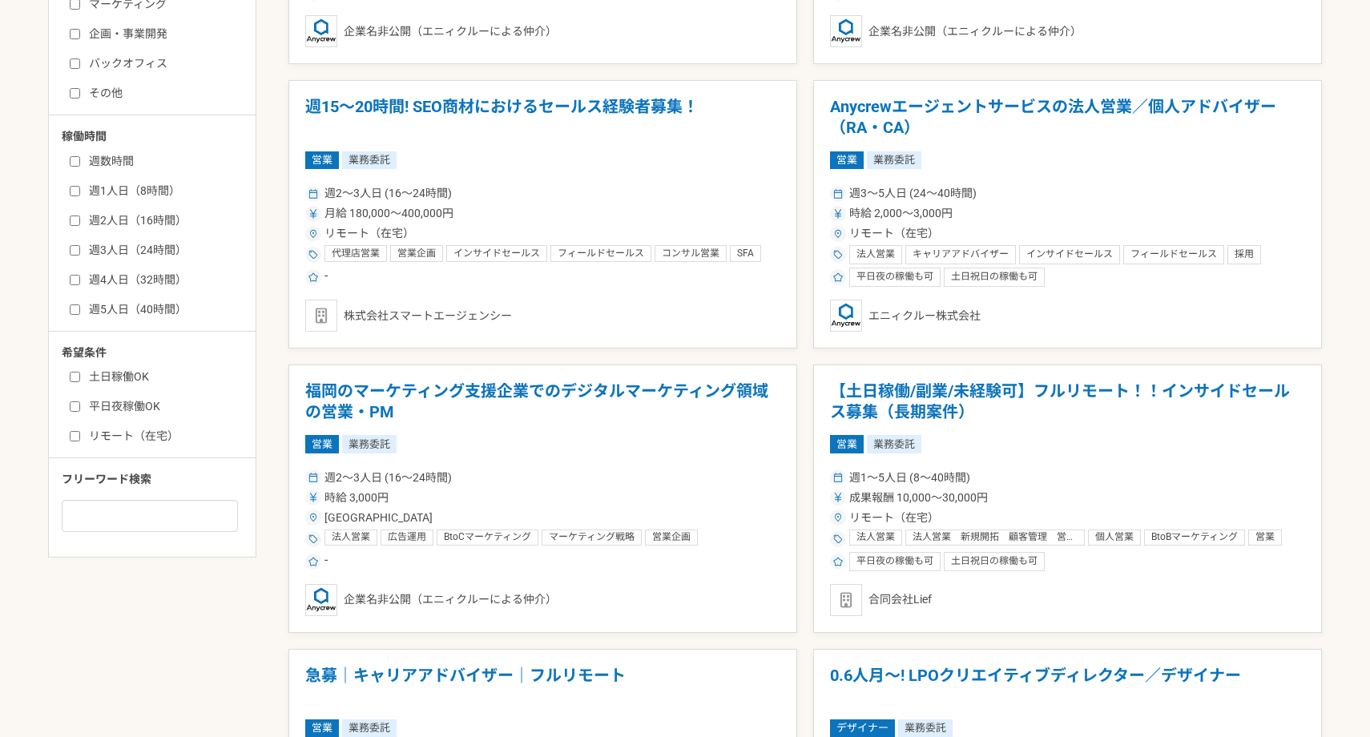
scroll to position [611, 0]
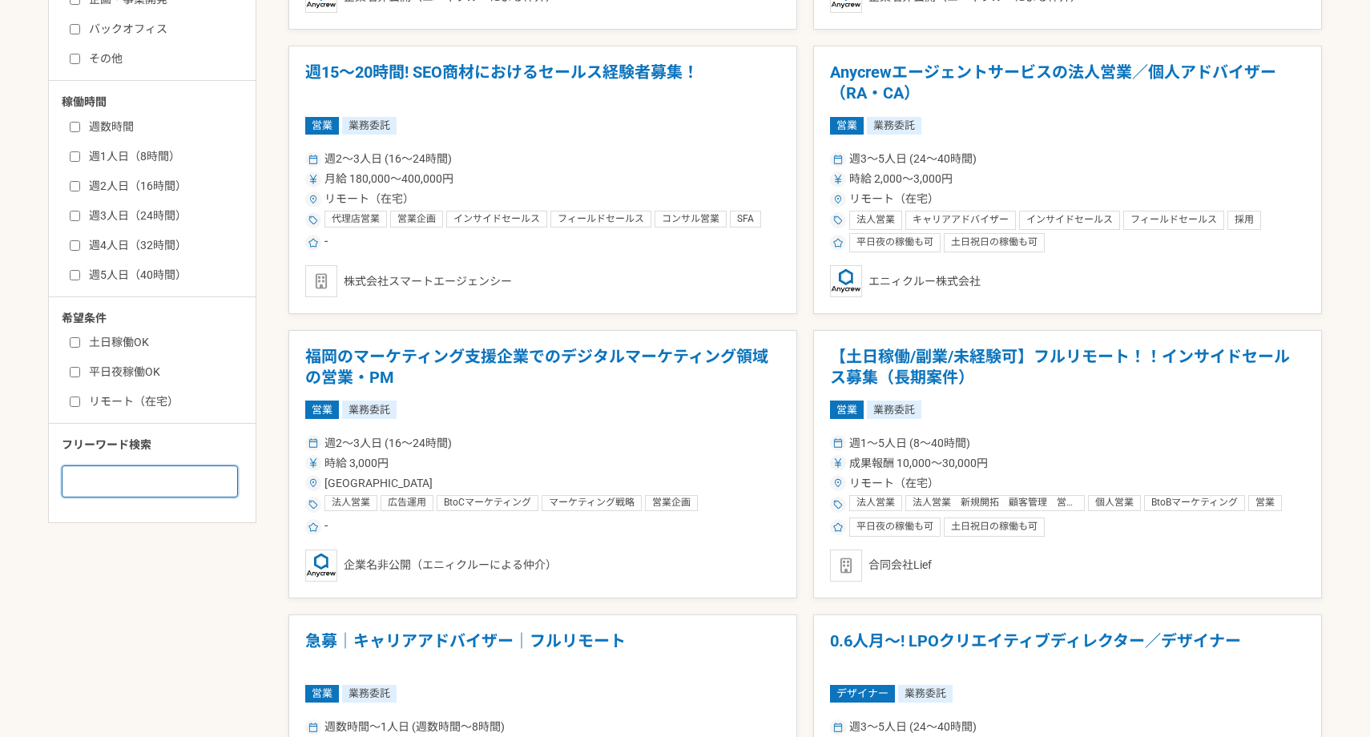
click at [129, 470] on input at bounding box center [150, 482] width 176 height 32
type input "き"
type input "キャリアアドバイザー"
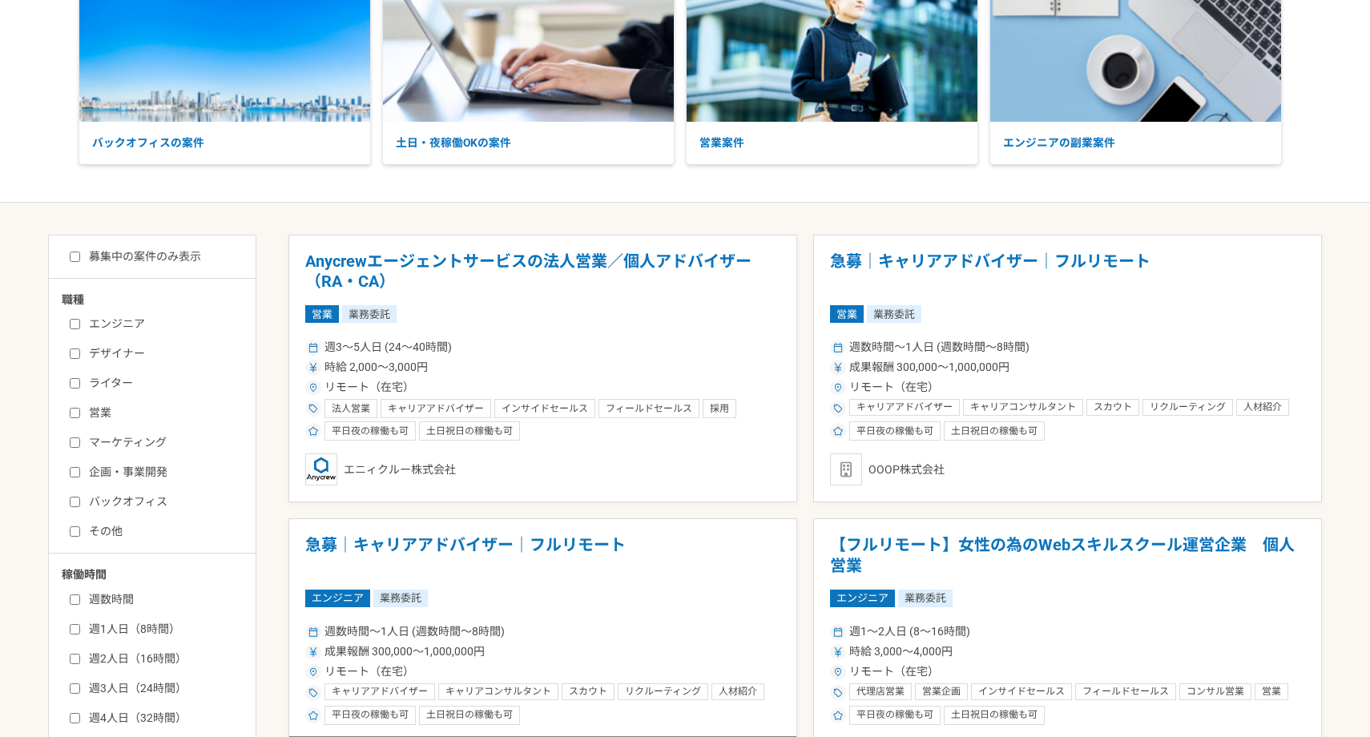
scroll to position [59, 0]
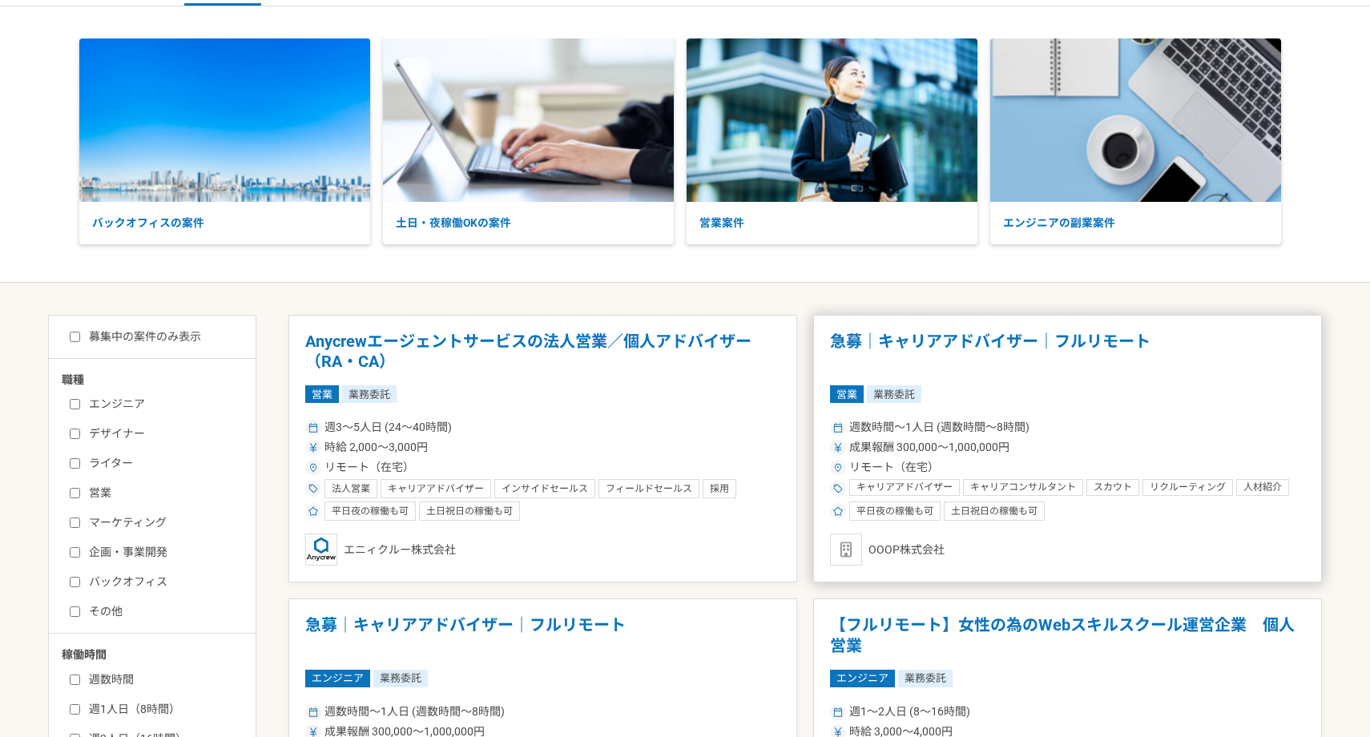
click at [1099, 371] on h1 "急募｜キャリアアドバイザー｜フルリモート" at bounding box center [1067, 352] width 475 height 41
